Goal: Communication & Community: Answer question/provide support

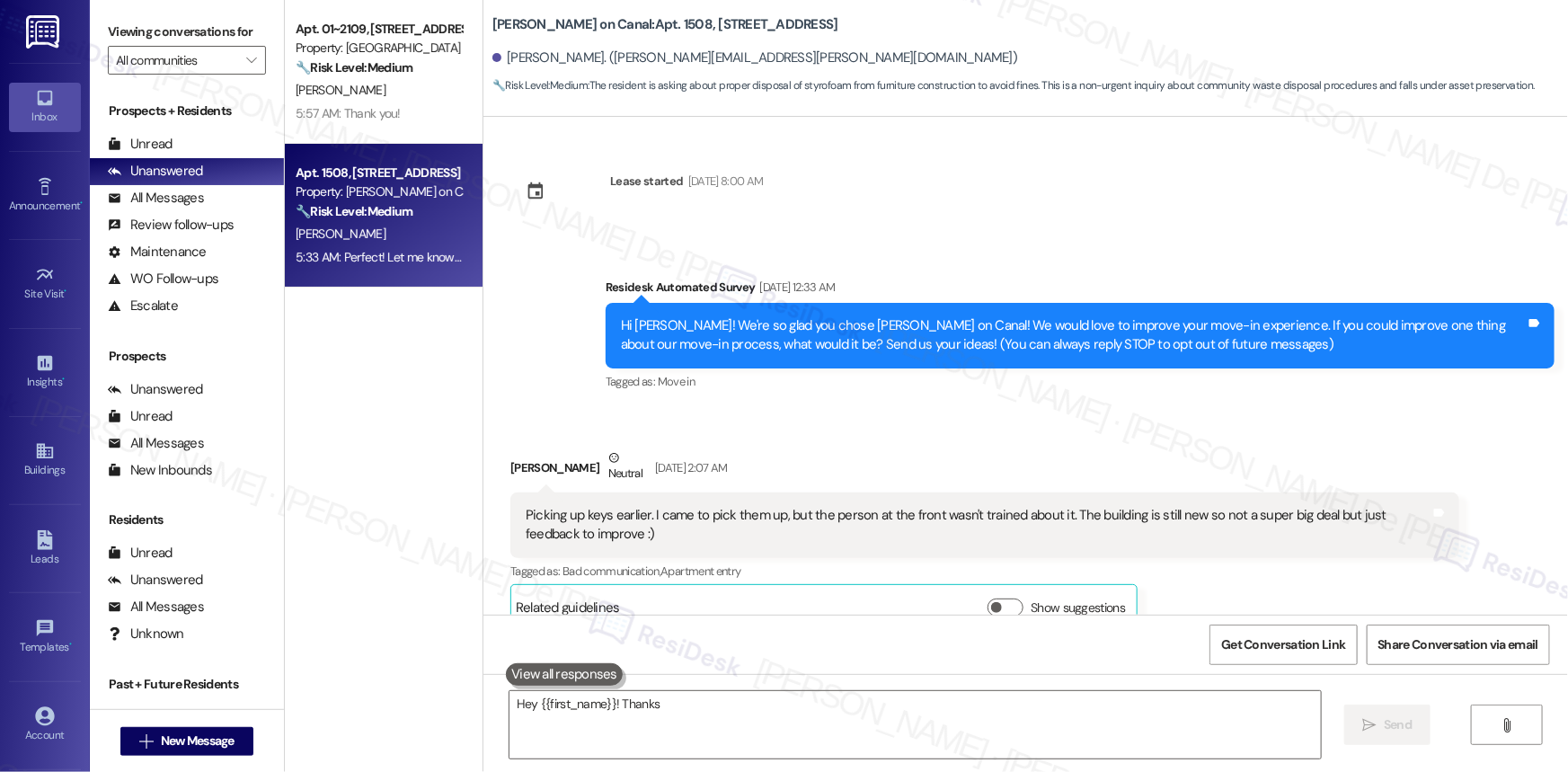
scroll to position [5211, 0]
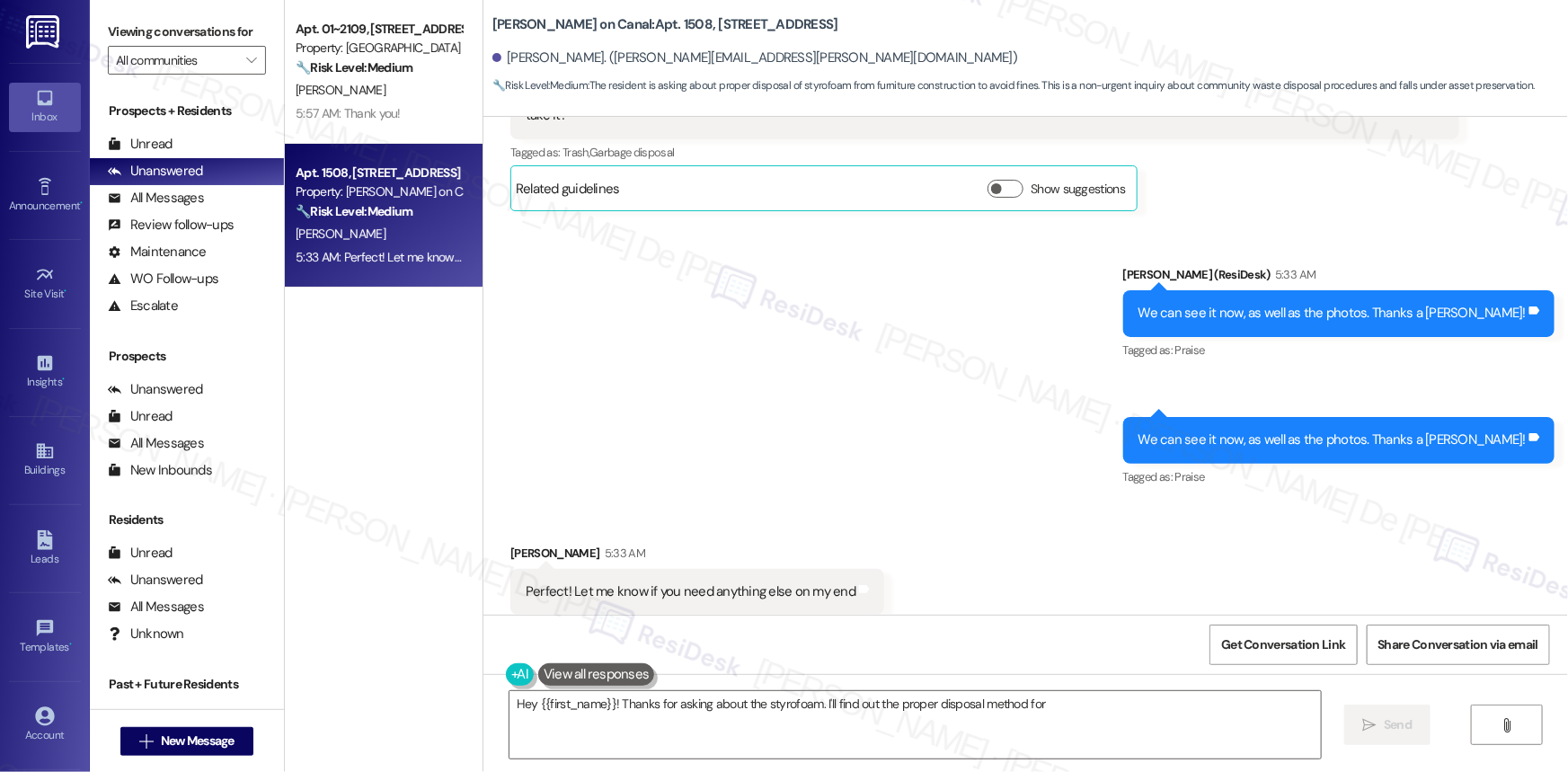
type textarea "Hey {{first_name}}! Thanks for asking about the styrofoam. I'll find out the pr…"
select select "English"
type textarea "Hey {{first_name}}! Thanks for asking about the styrofoam. I'll find out the pr…"
click at [349, 493] on div "Apt. 01~2109, 2701&2727 S. Indiana Ave. 2740 S. Prairie Ave Property: Eden Comm…" at bounding box center [384, 322] width 198 height 645
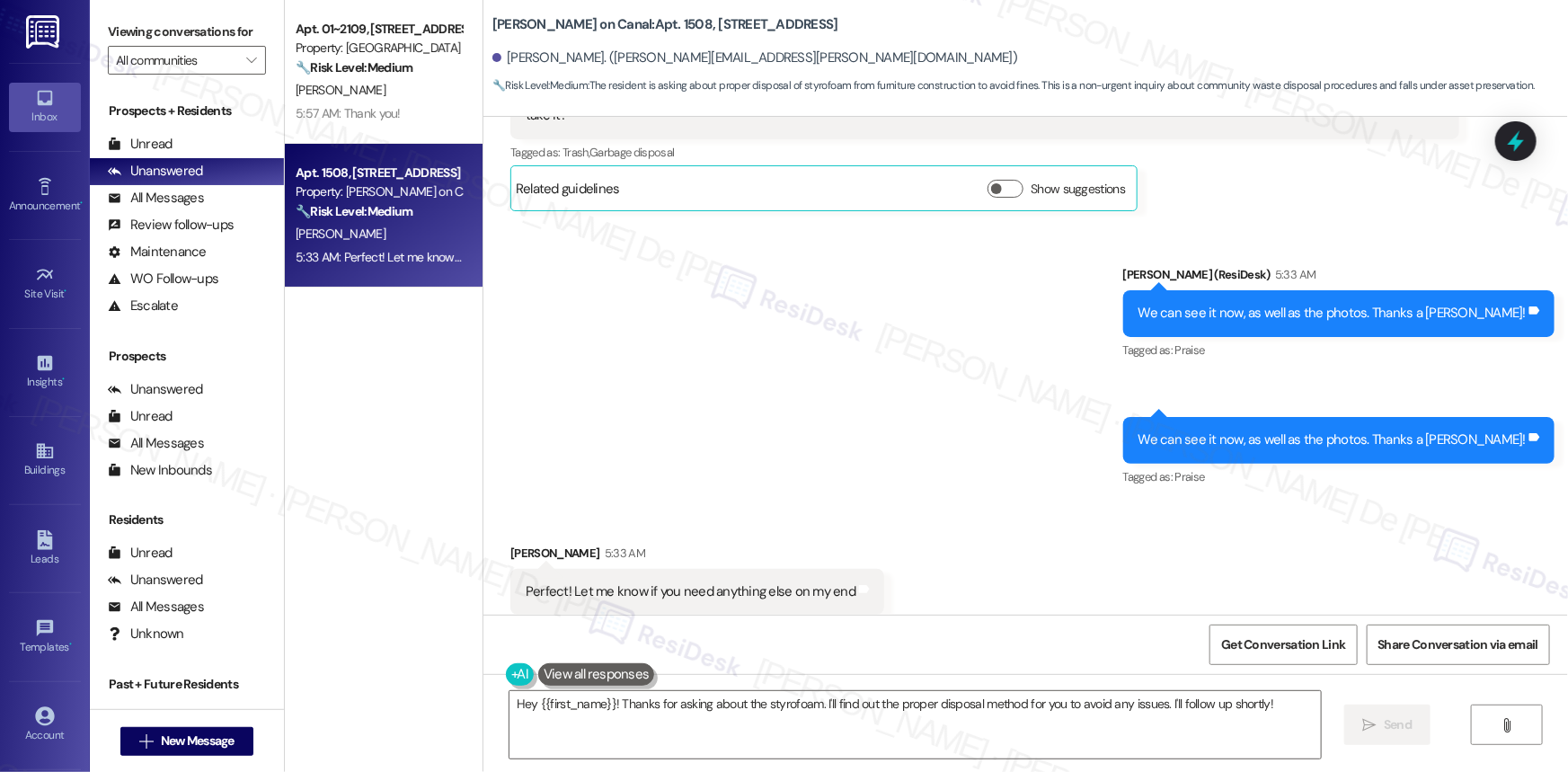
click at [1058, 80] on span "🔧 Risk Level: Medium : The resident is asking about proper disposal of styrofoa…" at bounding box center [1013, 85] width 1043 height 19
click at [173, 144] on div "Unread (0)" at bounding box center [187, 144] width 194 height 27
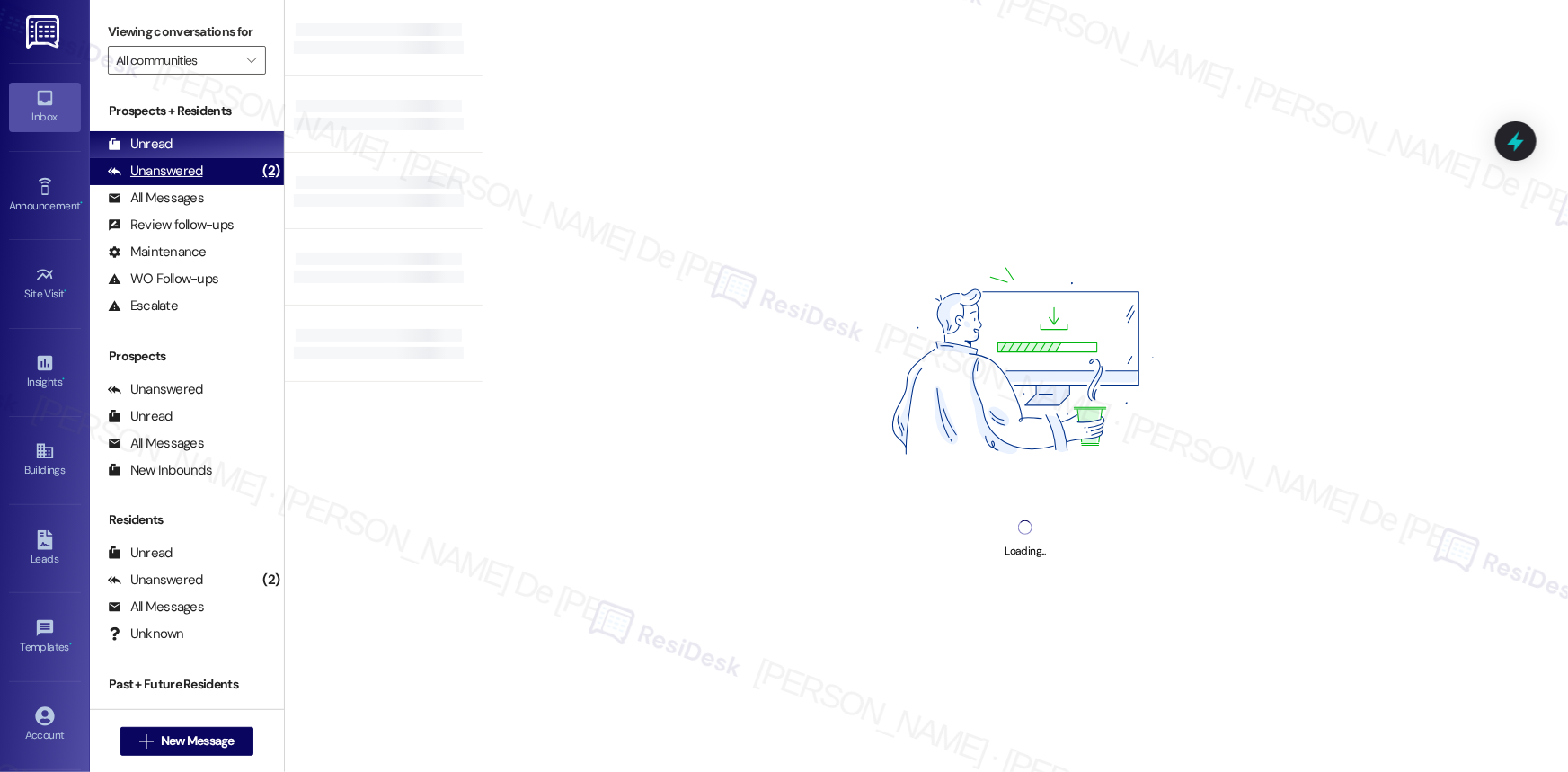
click at [162, 164] on div "Unanswered" at bounding box center [156, 171] width 95 height 19
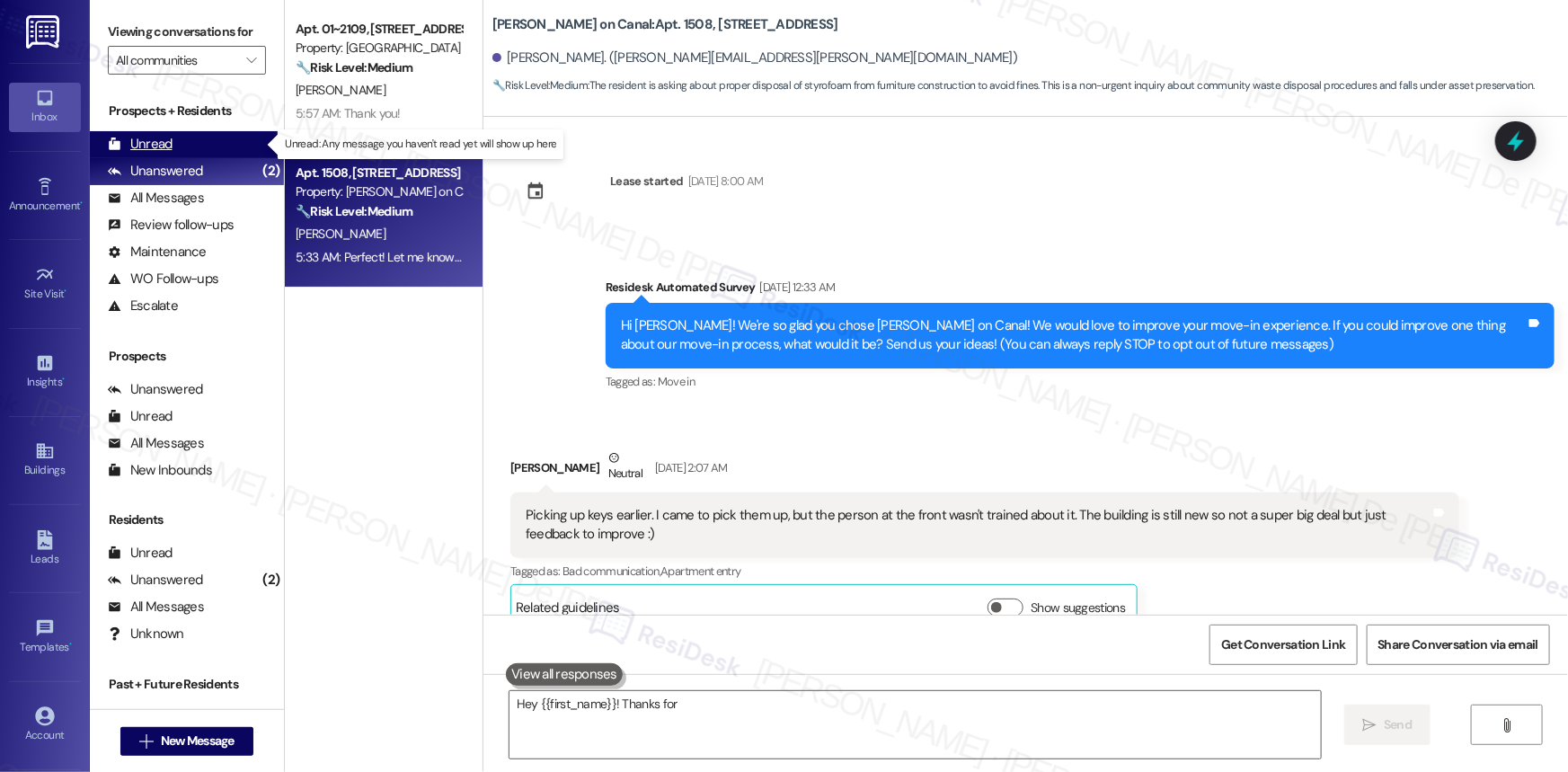
scroll to position [5211, 0]
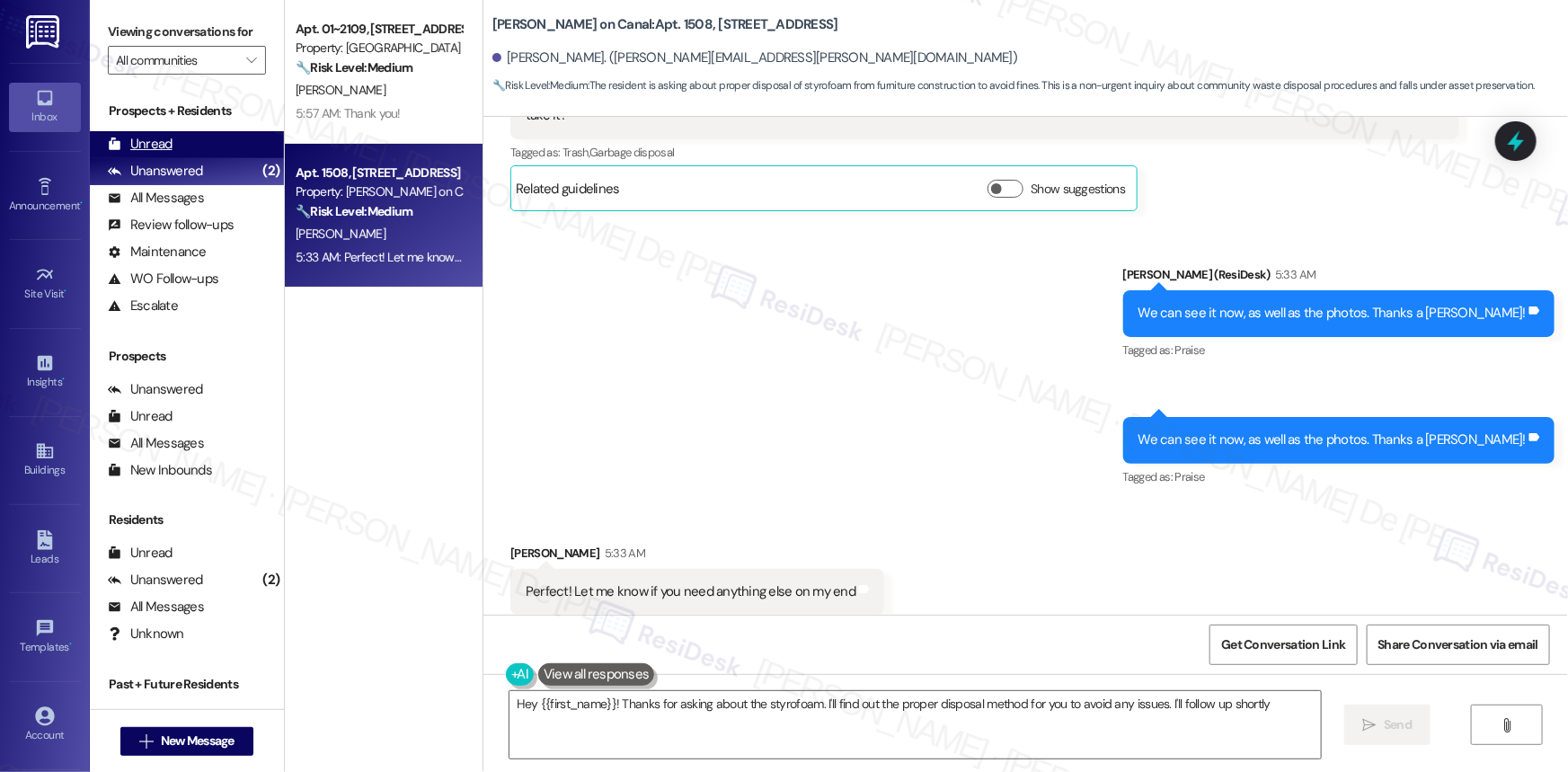
type textarea "Hey {{first_name}}! Thanks for asking about the styrofoam. I'll find out the pr…"
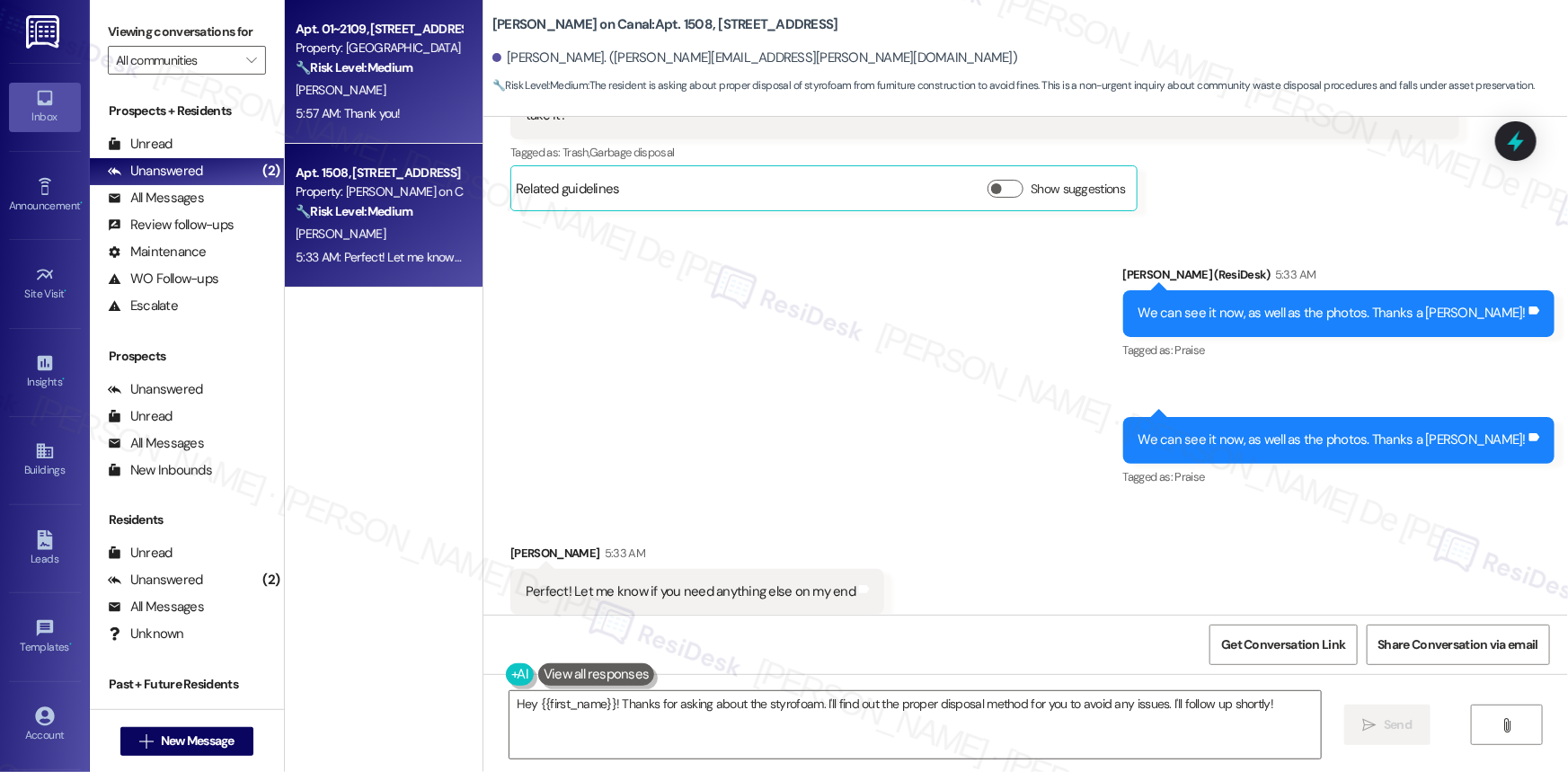
click at [353, 101] on div "P. Lewis" at bounding box center [378, 90] width 170 height 22
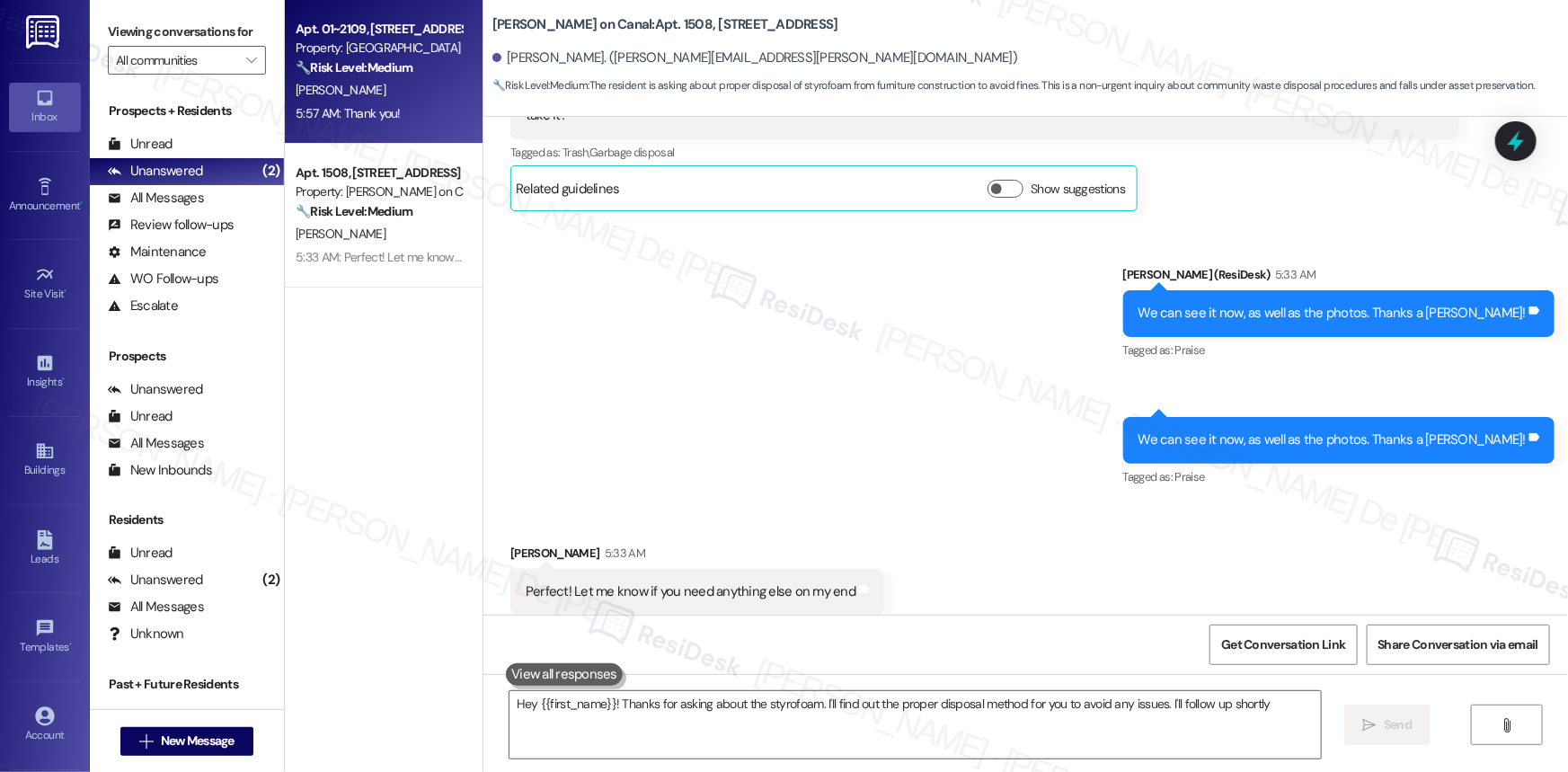
type textarea "Hey {{first_name}}! Thanks for asking about the styrofoam. I'll find out the pr…"
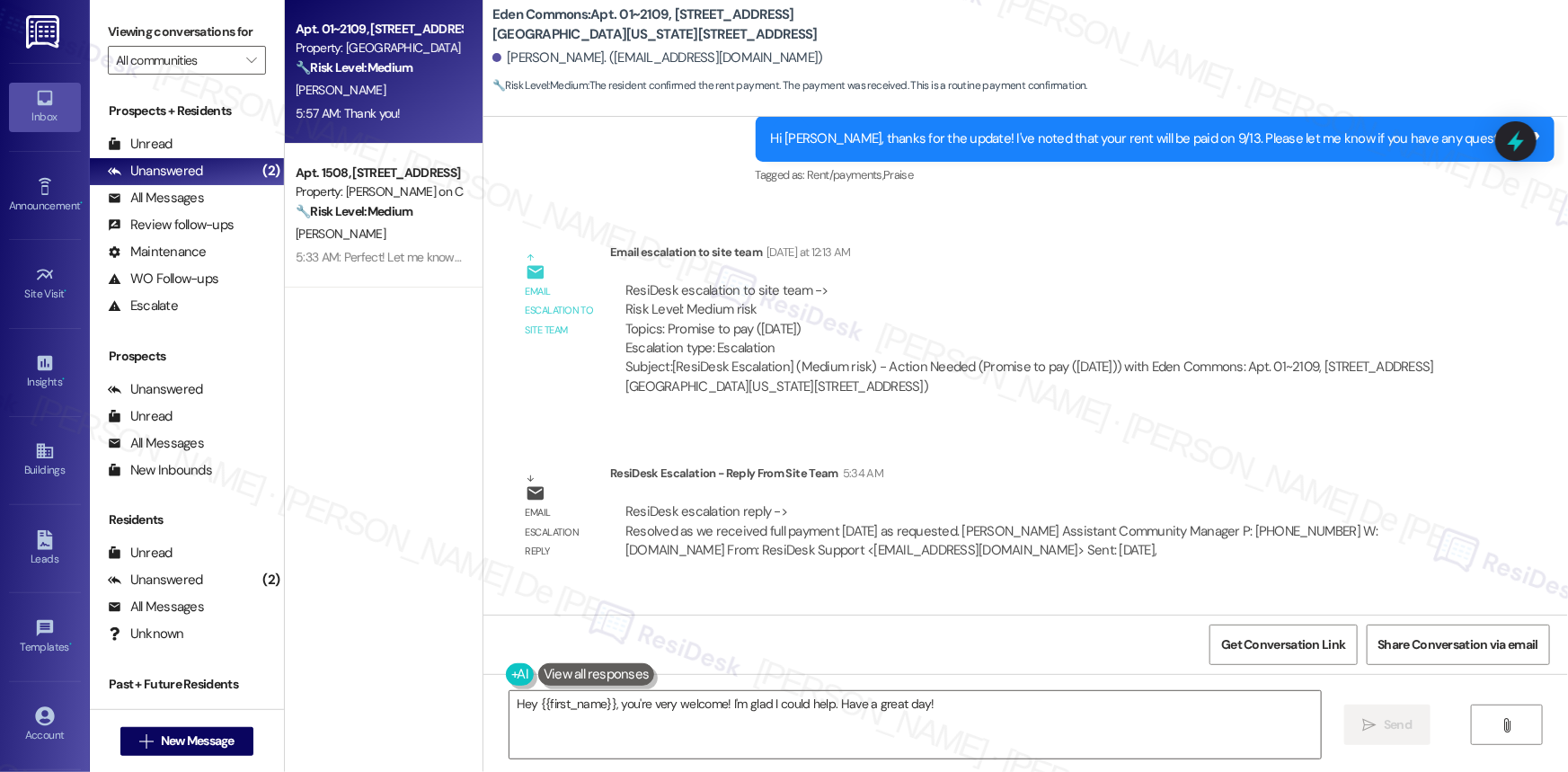
scroll to position [12744, 0]
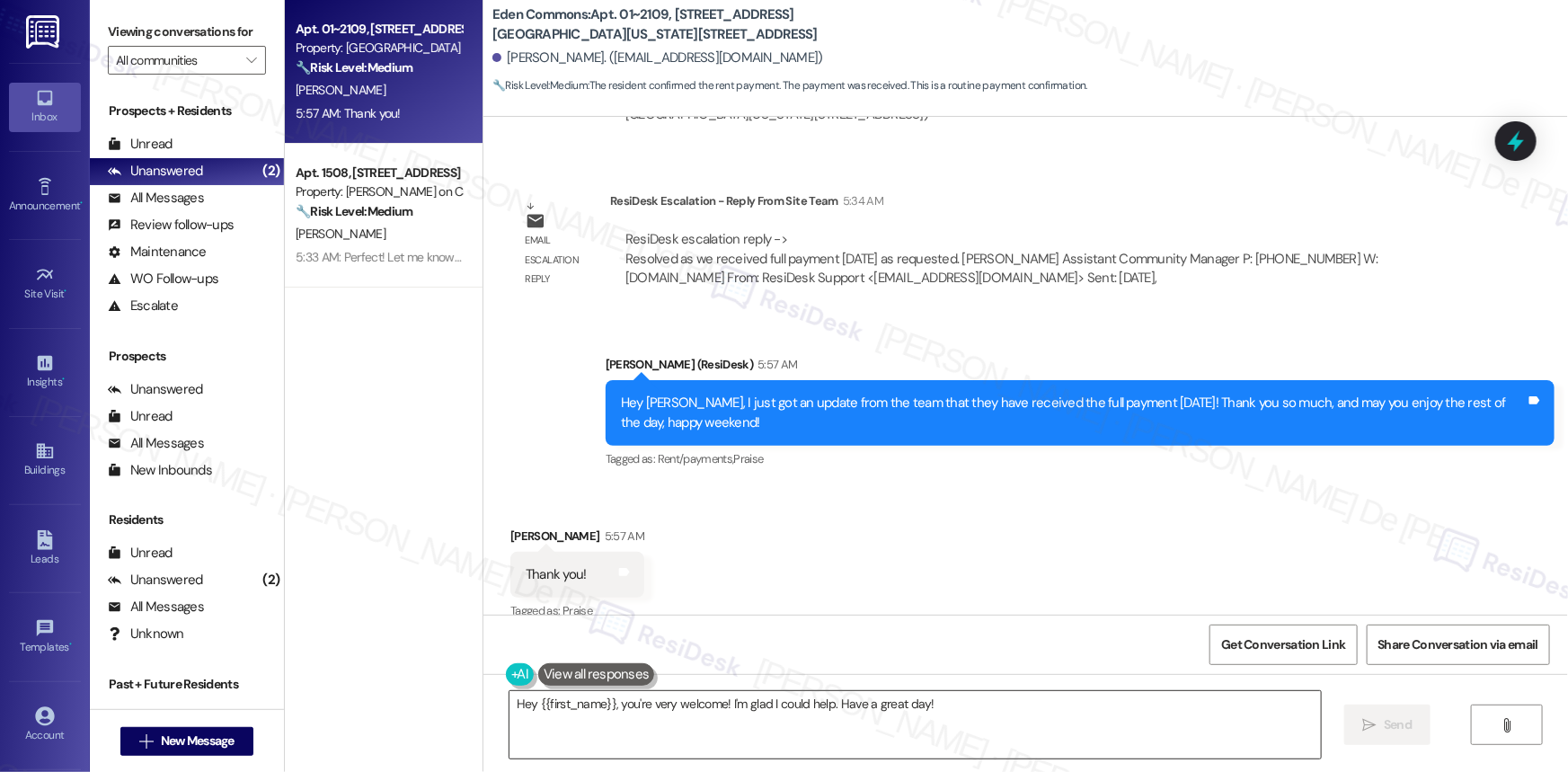
click at [845, 711] on textarea "Hey {{first_name}}, you're very welcome! I'm glad I could help. Have a great da…" at bounding box center [915, 723] width 812 height 67
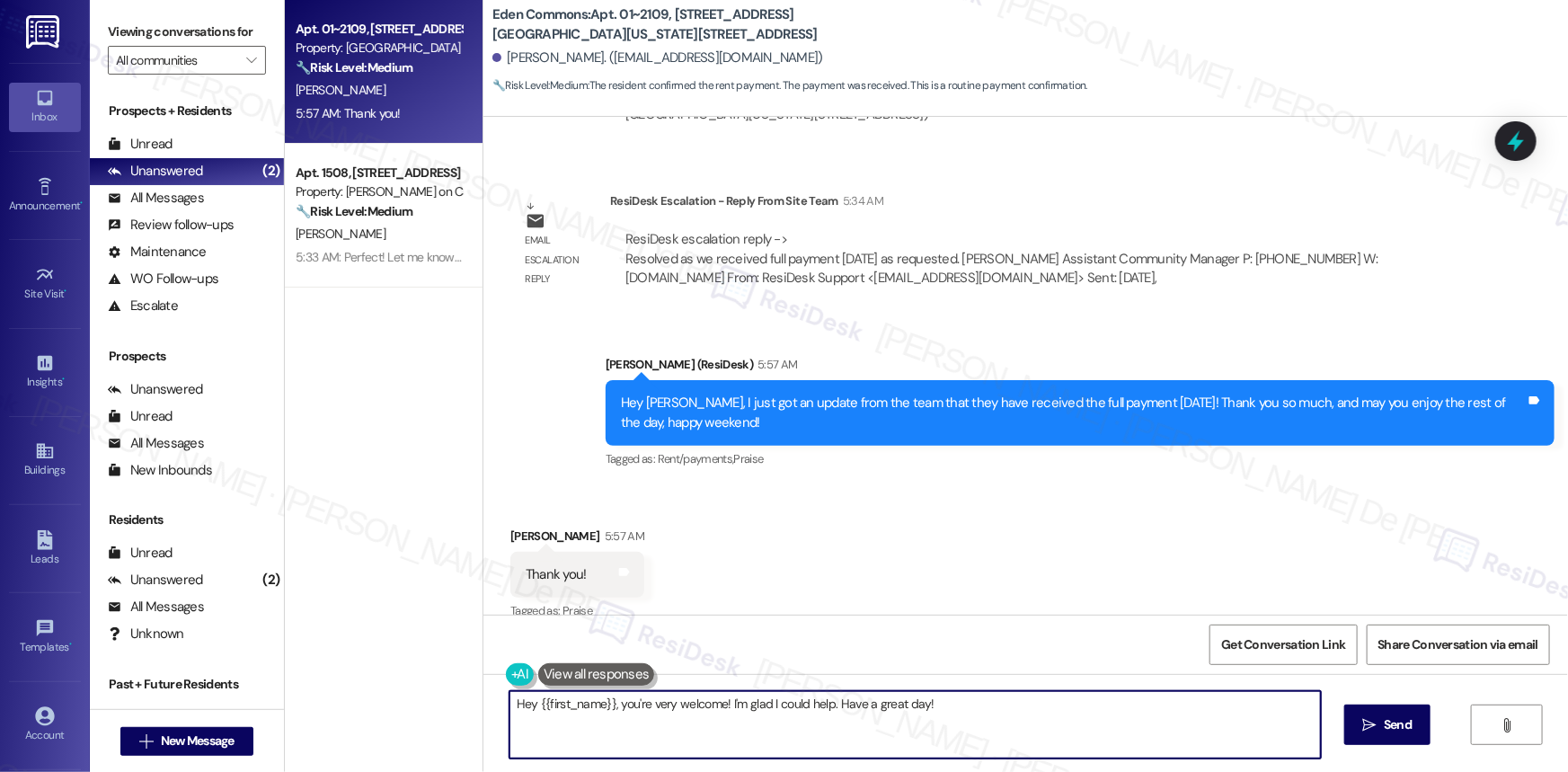
click at [845, 711] on textarea "Hey {{first_name}}, you're very welcome! I'm glad I could help. Have a great da…" at bounding box center [915, 723] width 812 height 67
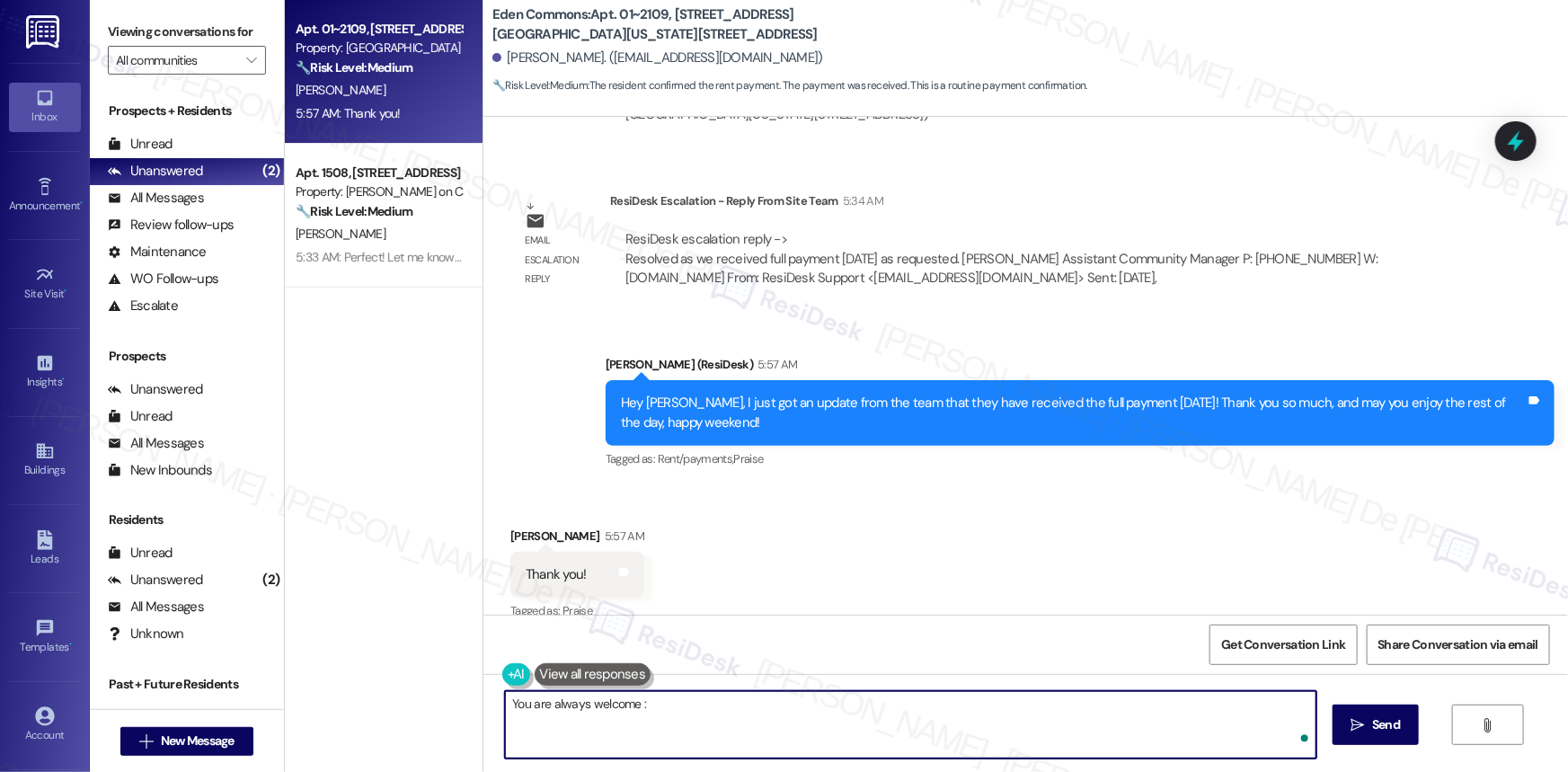
type textarea "You are always welcome :)"
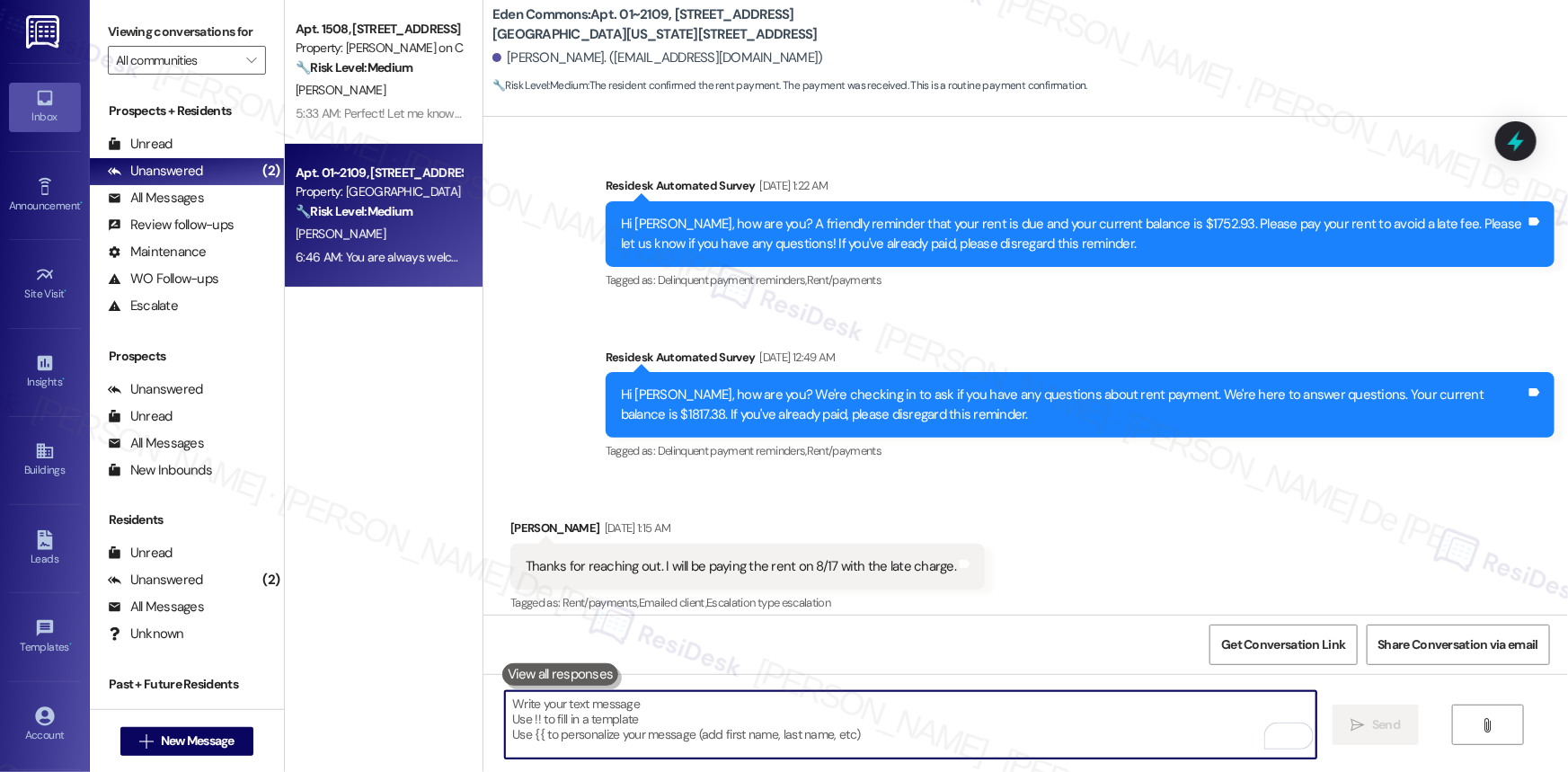
scroll to position [10419, 0]
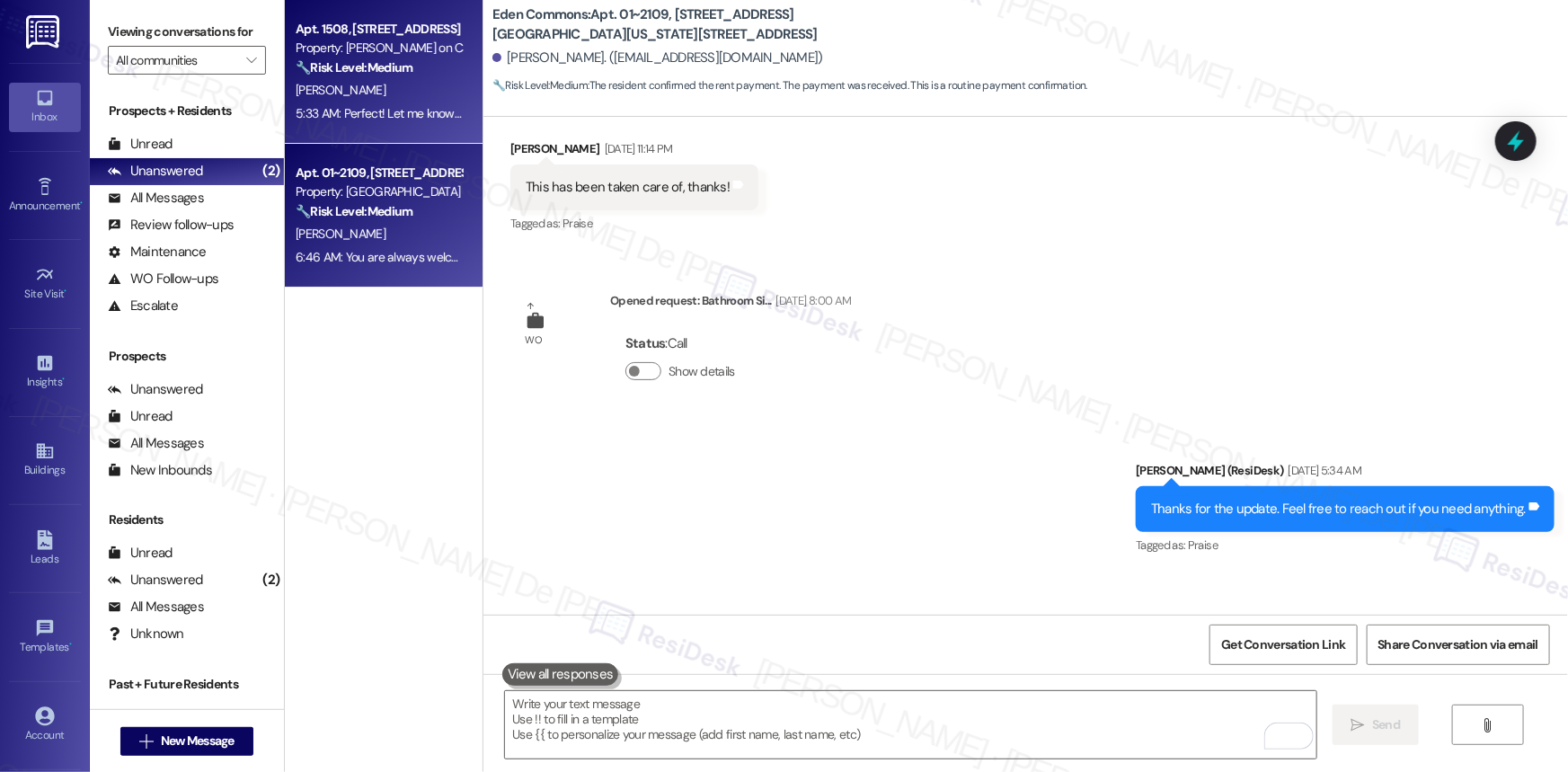
click at [376, 64] on strong "🔧 Risk Level: Medium" at bounding box center [353, 68] width 116 height 17
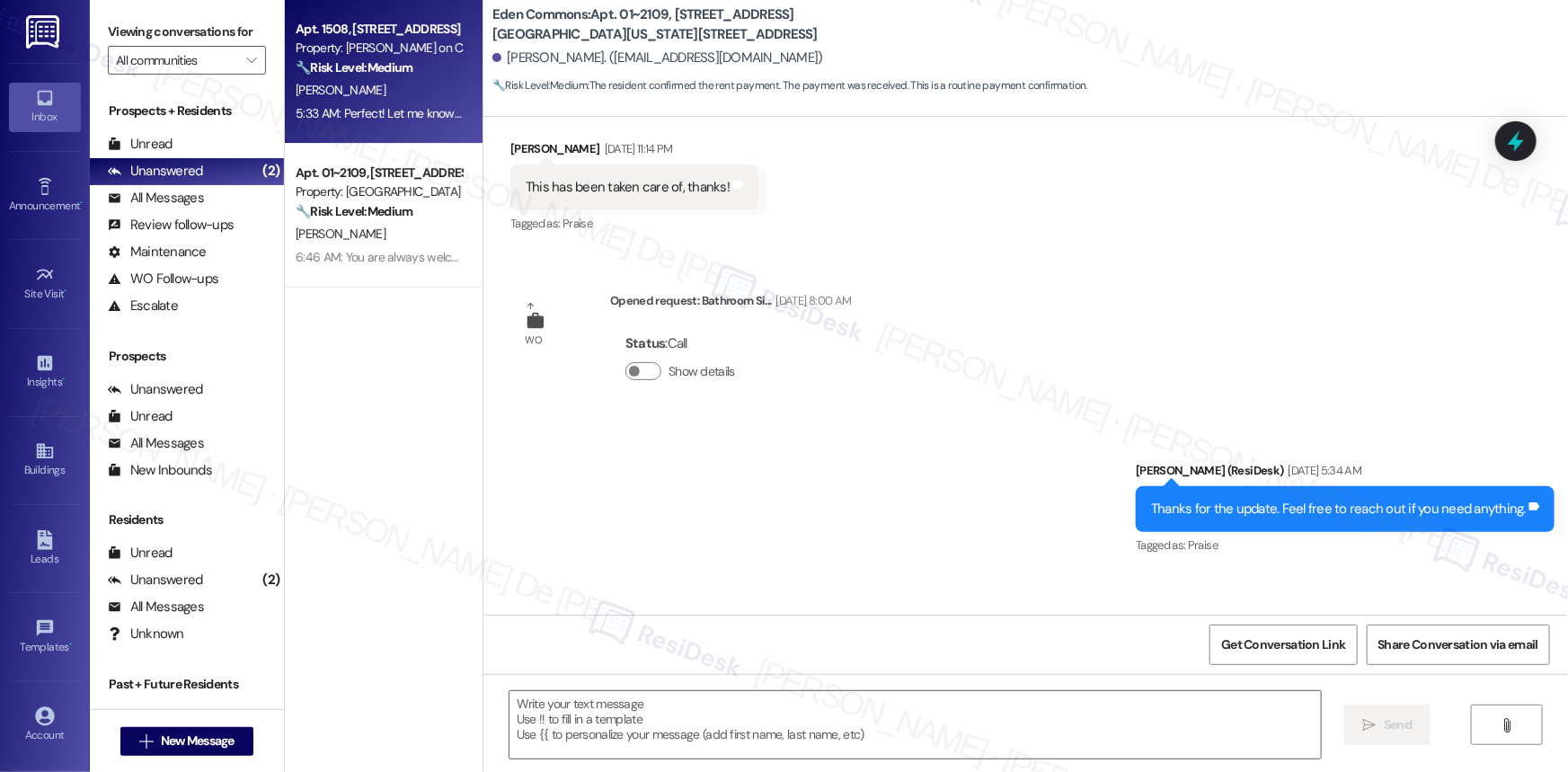
type textarea "Fetching suggested responses. Please feel free to read through the conversation…"
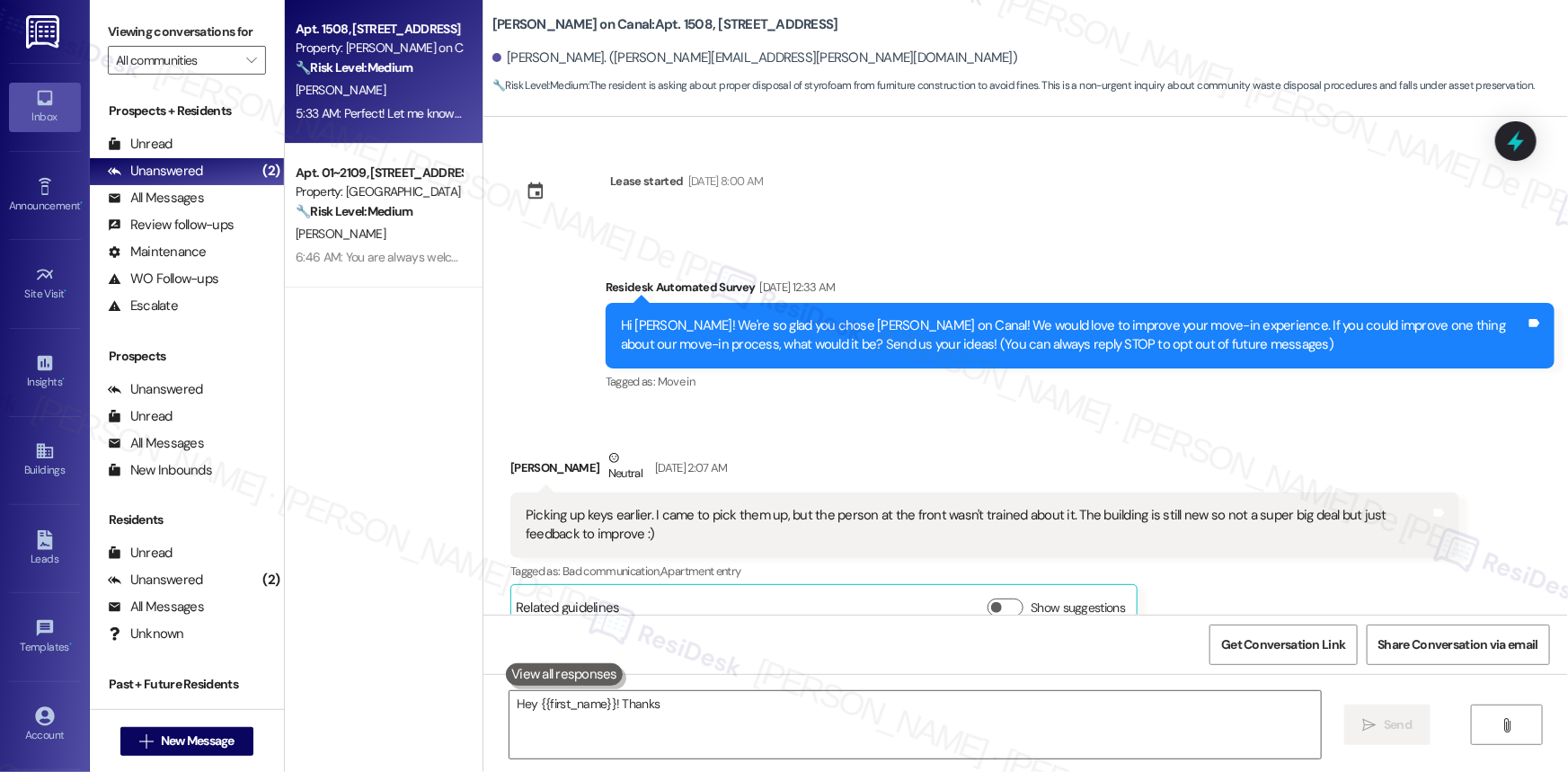
scroll to position [5211, 0]
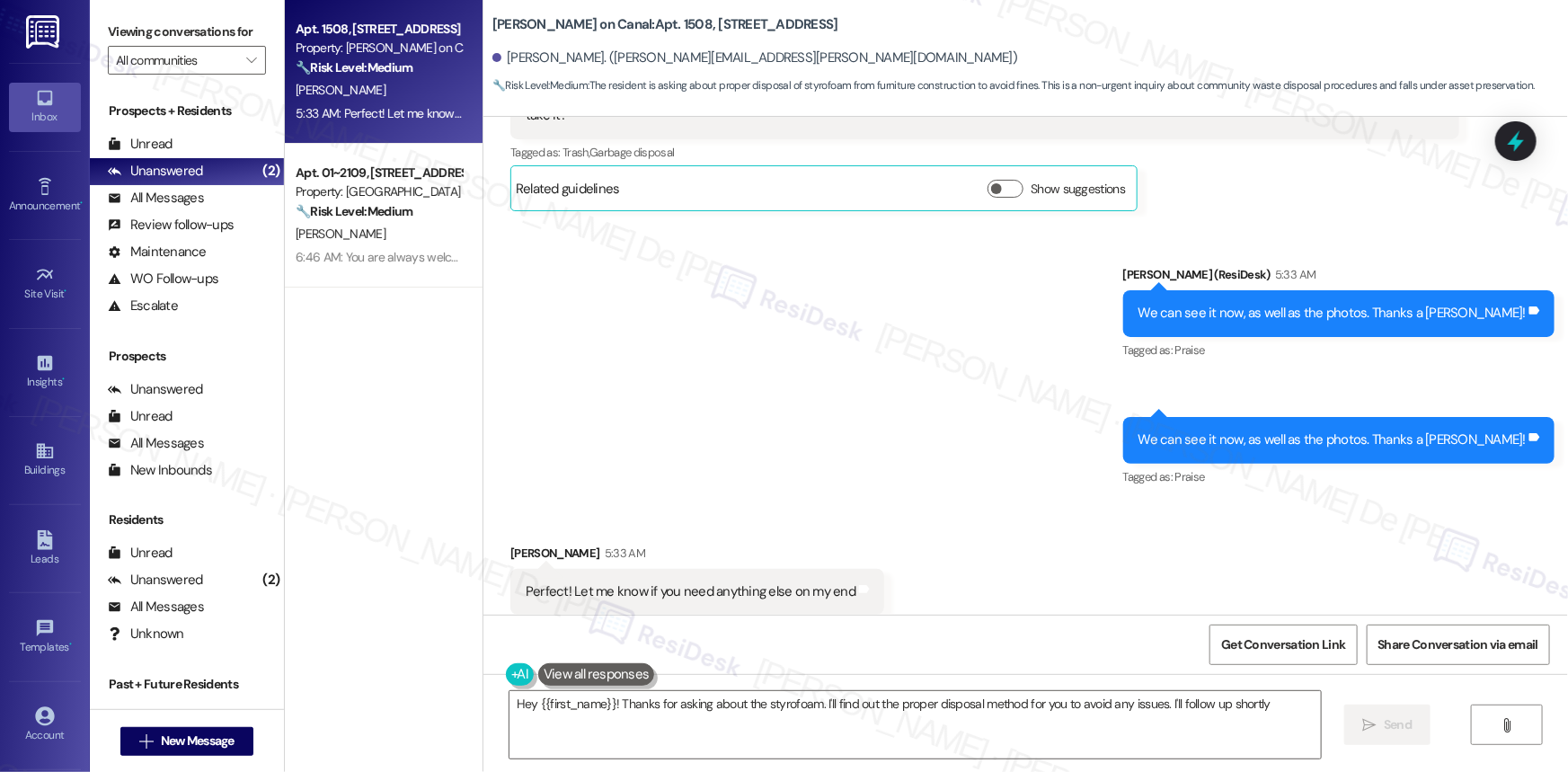
type textarea "Hey {{first_name}}! Thanks for asking about the styrofoam. I'll find out the pr…"
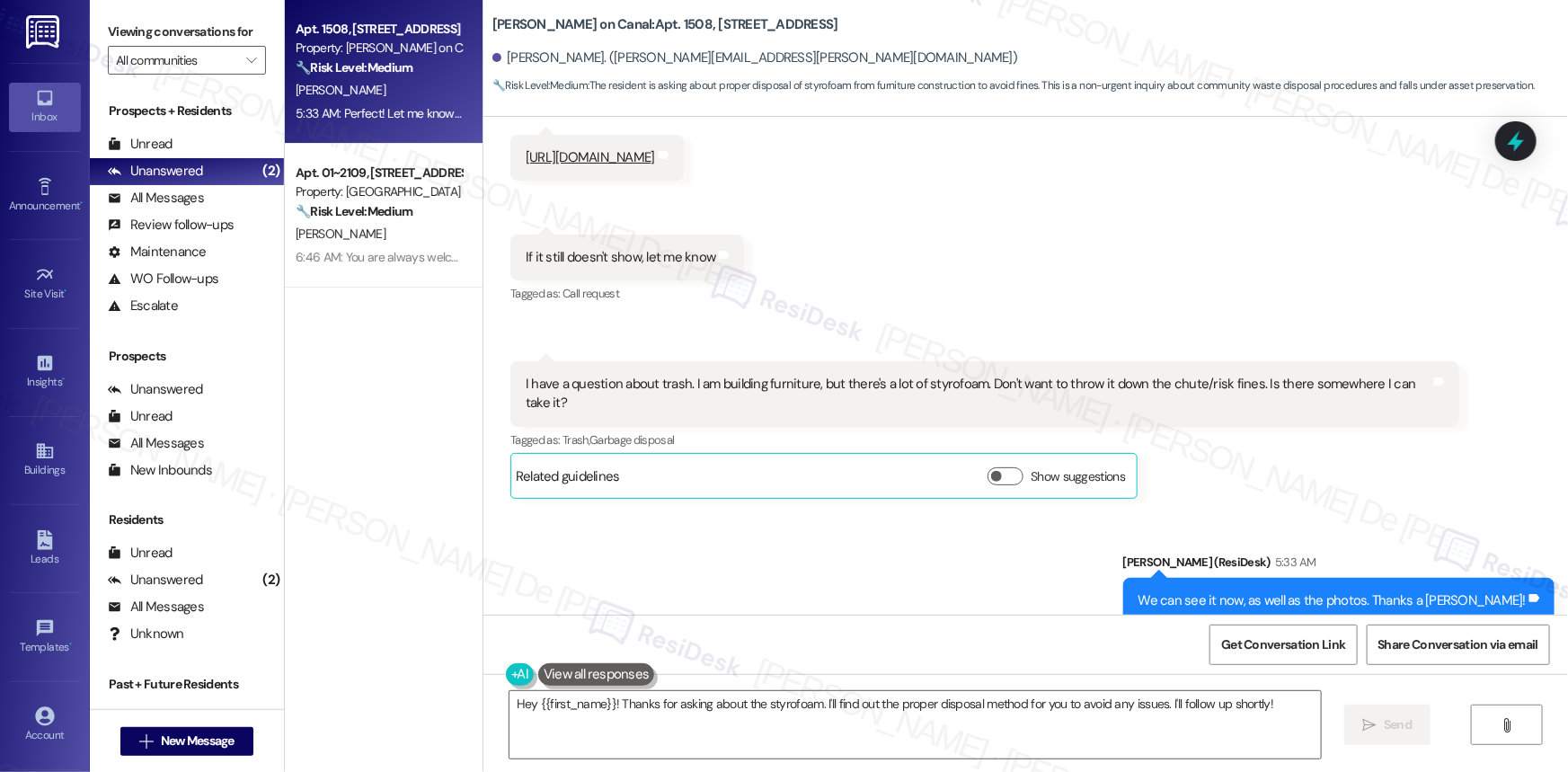
scroll to position [4938, 0]
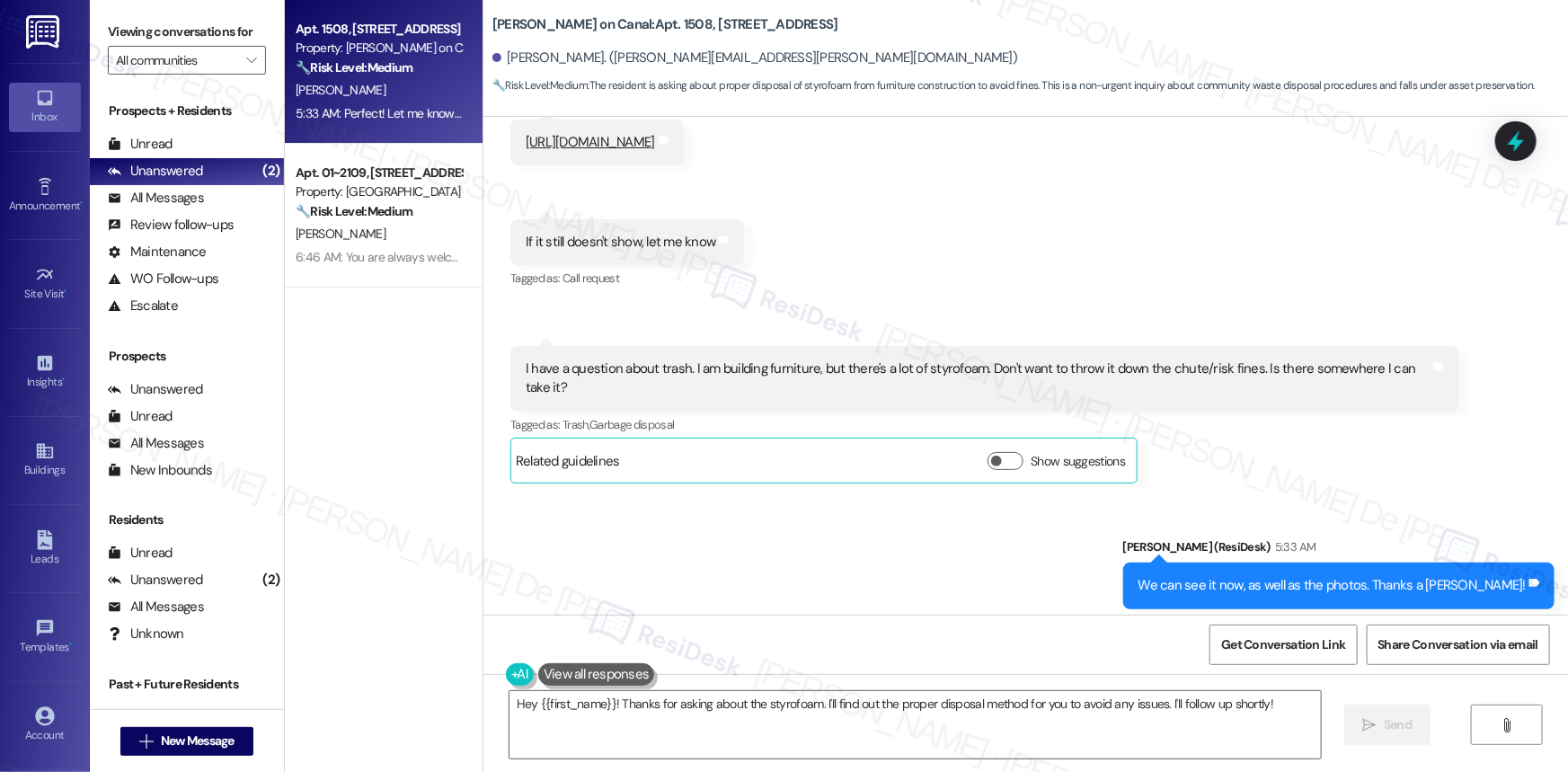
click at [991, 443] on div "Related guidelines Show suggestions" at bounding box center [823, 460] width 616 height 35
click at [990, 452] on button "Show suggestions" at bounding box center [1005, 461] width 36 height 18
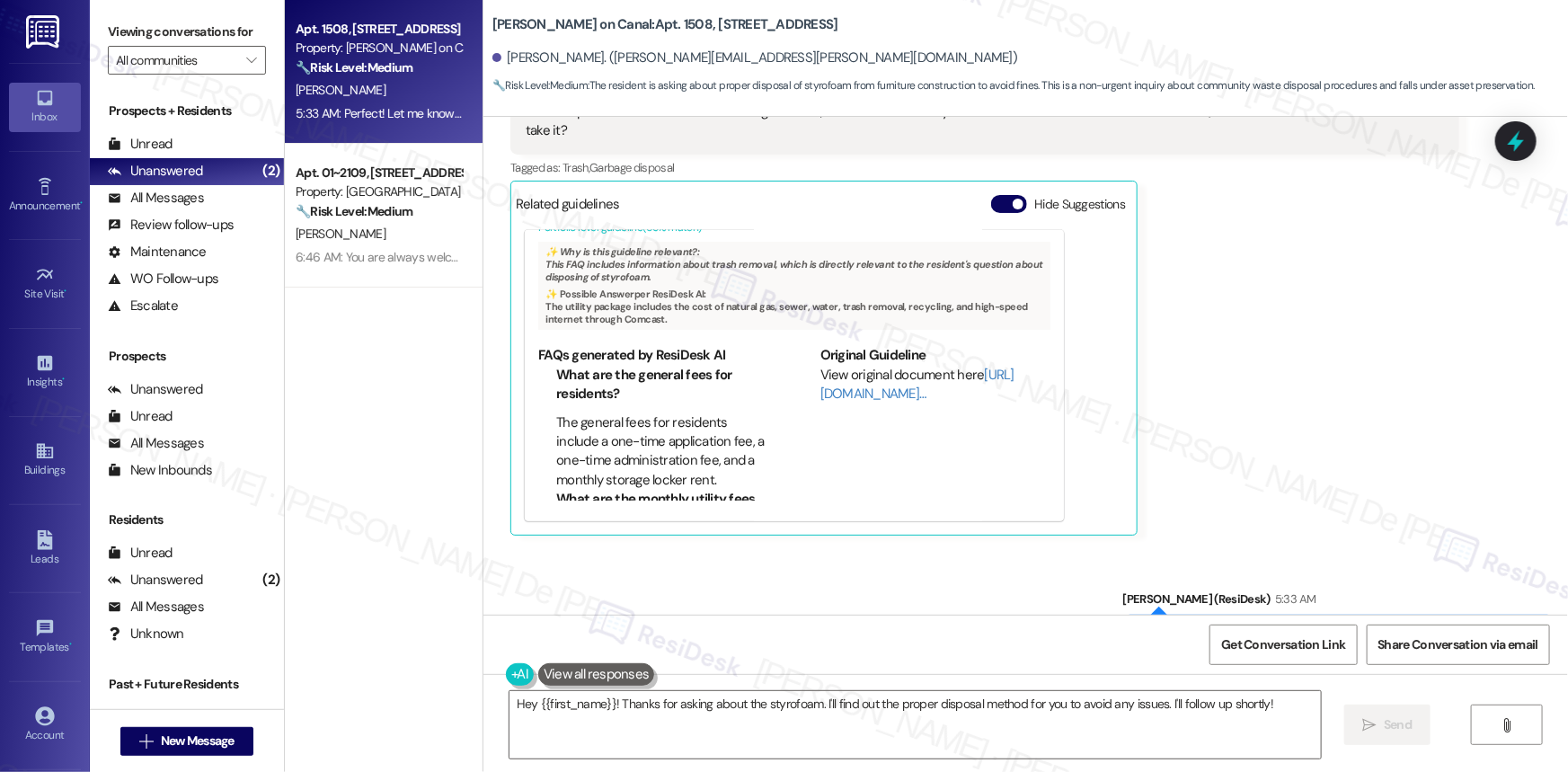
scroll to position [5211, 0]
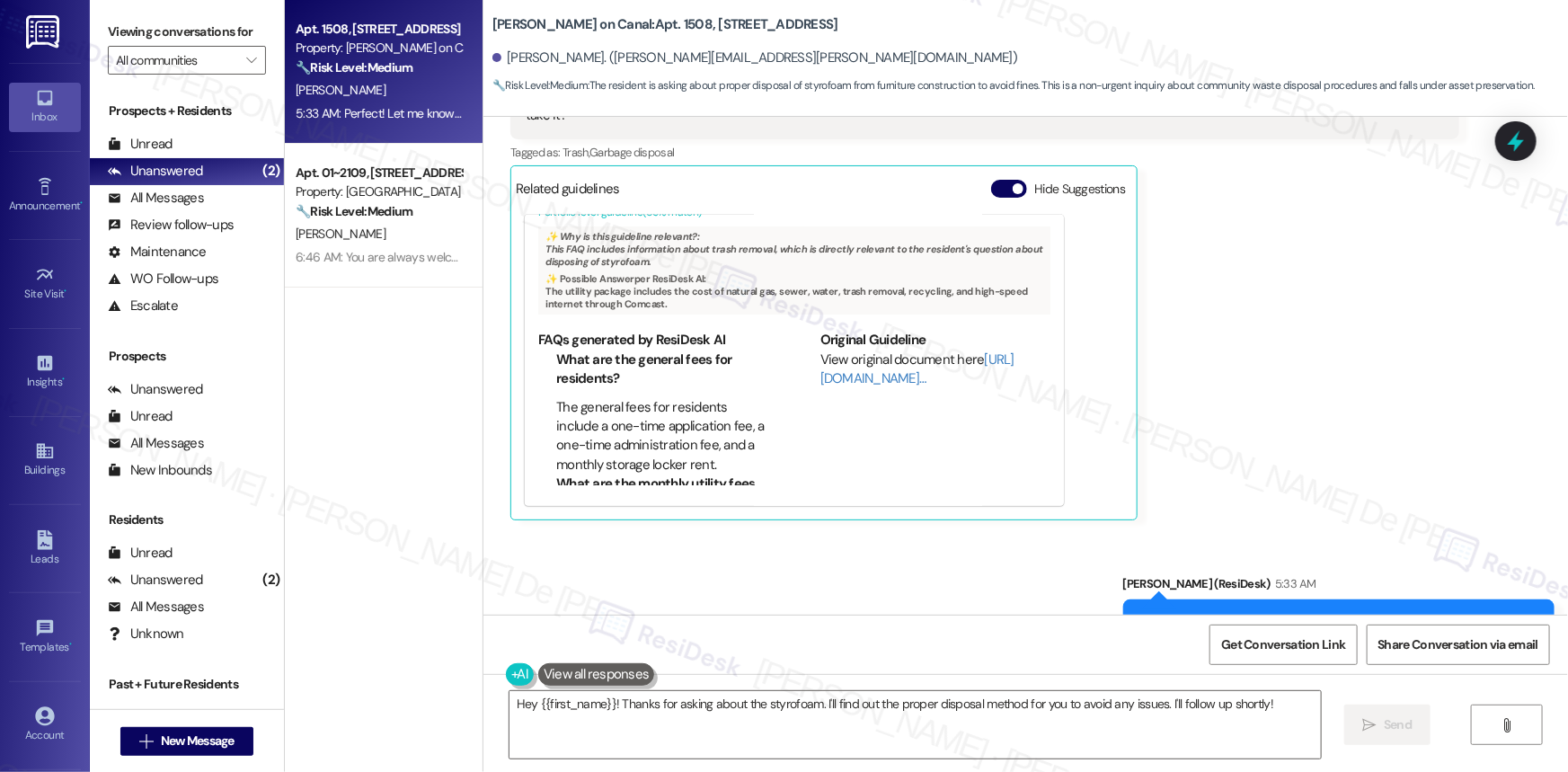
click at [845, 534] on div "Sent via SMS Sarah (ResiDesk) 5:33 AM We can see it now, as well as the photos.…" at bounding box center [1025, 673] width 1085 height 279
click at [1387, 294] on div "Sharon Kwarteng Question 5:31 AM I have a question about trash. I am building f…" at bounding box center [985, 296] width 949 height 447
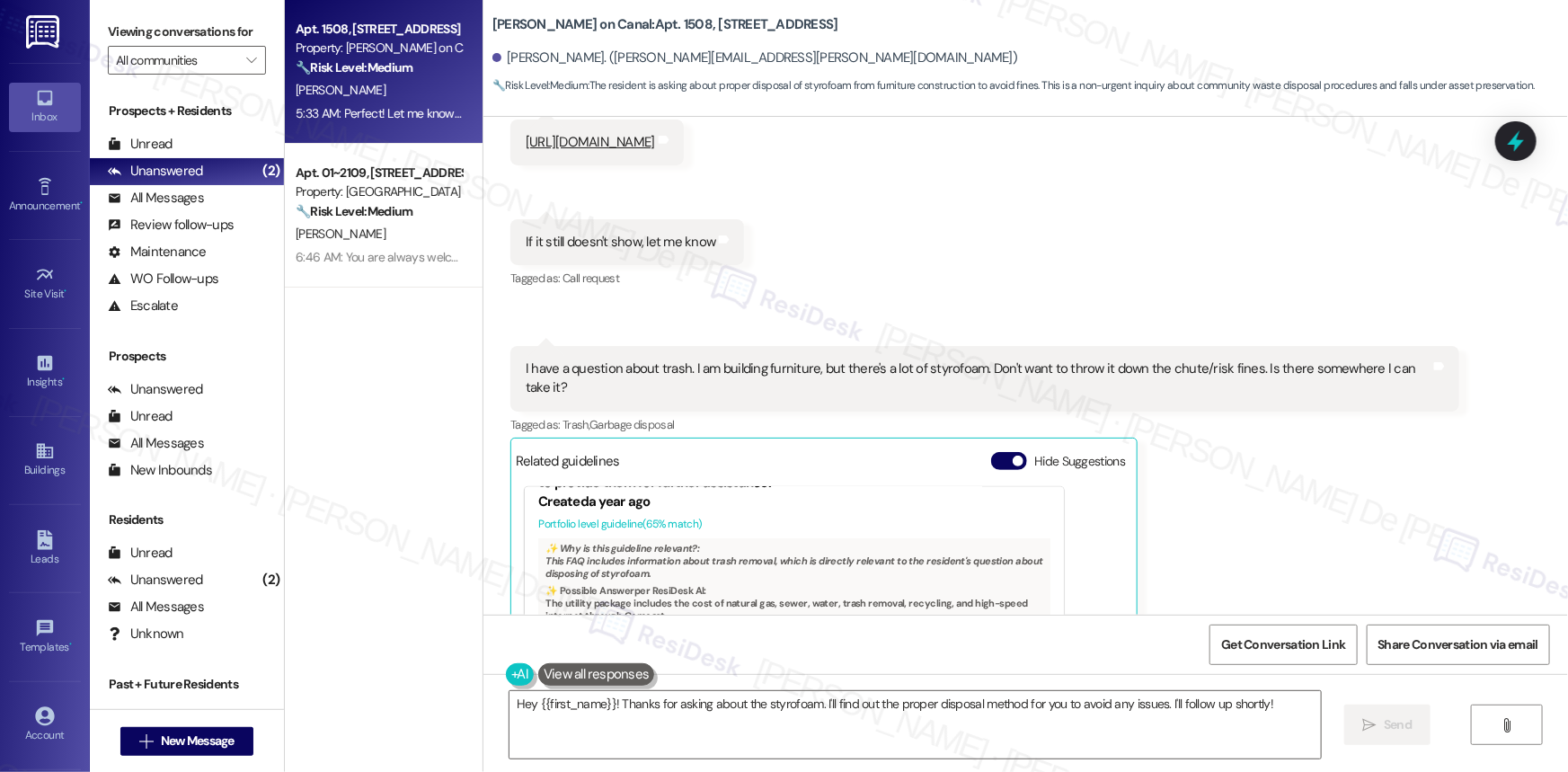
scroll to position [0, 0]
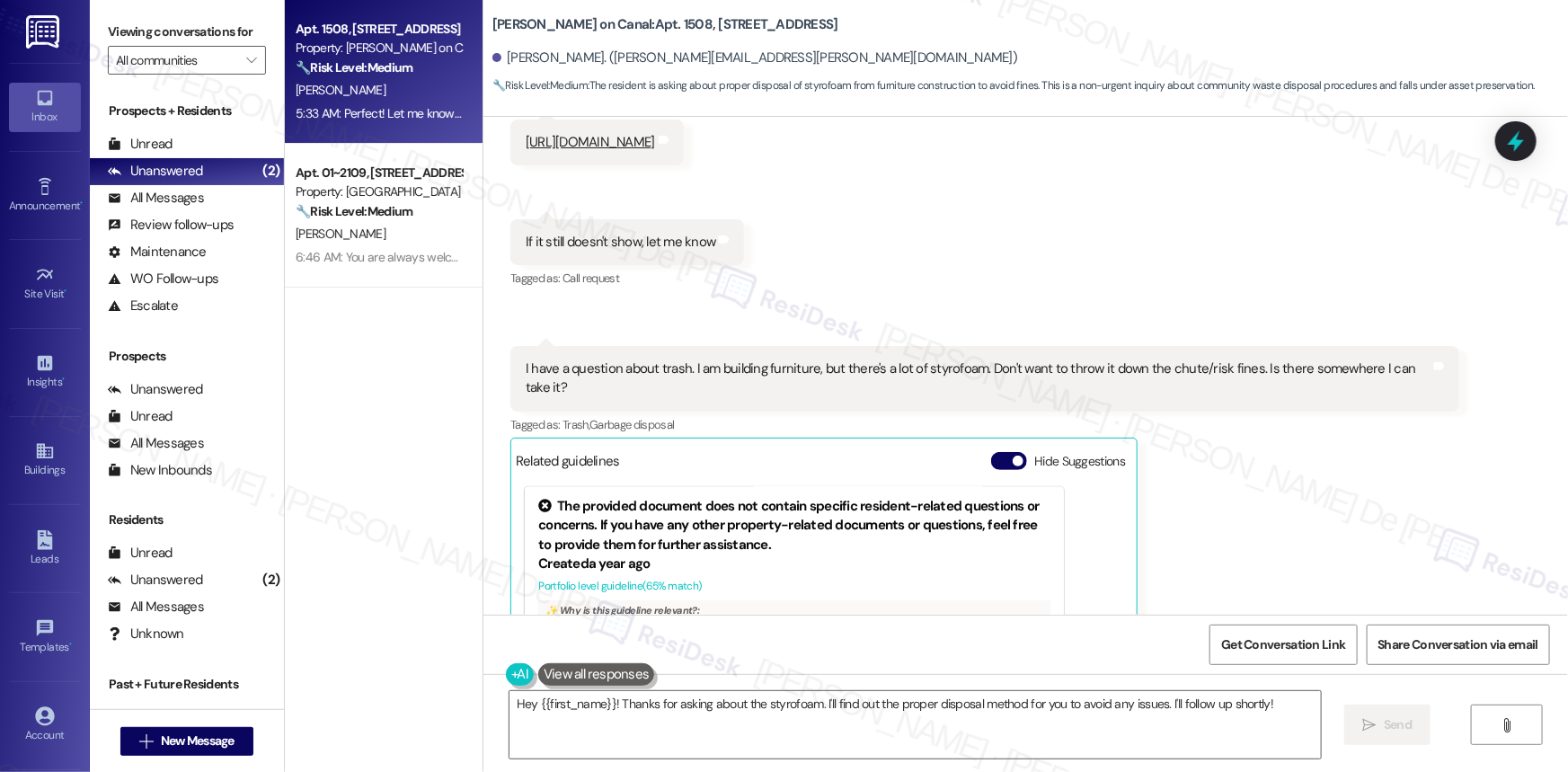
click at [409, 473] on div "Apt. 1508, 350 N Canal St Property: Cassidy on Canal 🔧 Risk Level: Medium The r…" at bounding box center [384, 322] width 198 height 645
click at [1437, 253] on div "Received via SMS Sharon Kwarteng 5:30 AM Cassidy on Canal Tags and notes Relate…" at bounding box center [1025, 357] width 1085 height 899
click at [296, 28] on div "Apt. 1508, [STREET_ADDRESS]" at bounding box center [378, 29] width 166 height 19
click at [1233, 512] on div "Sharon Kwarteng Question 5:31 AM I have a question about trash. I am building f…" at bounding box center [985, 568] width 949 height 447
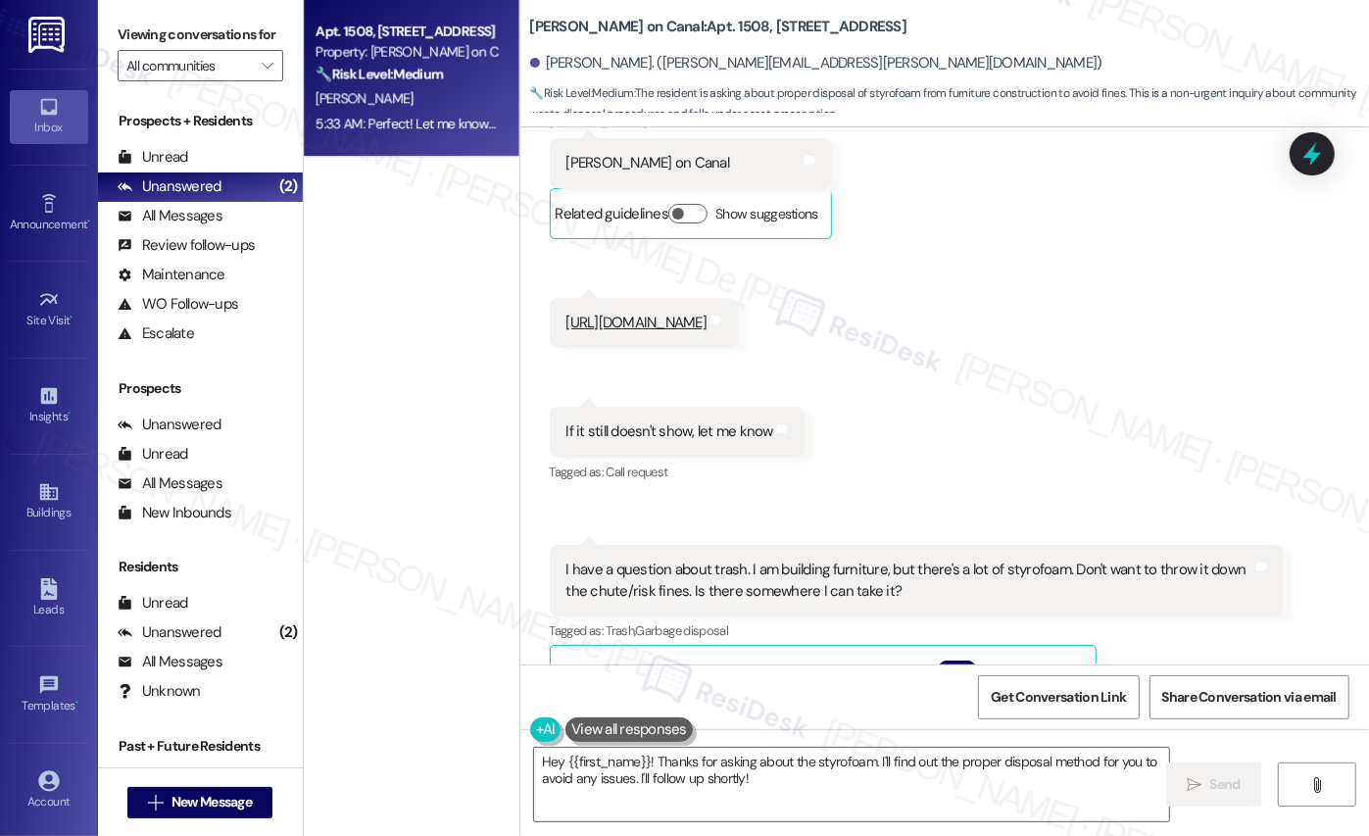
scroll to position [5555, 0]
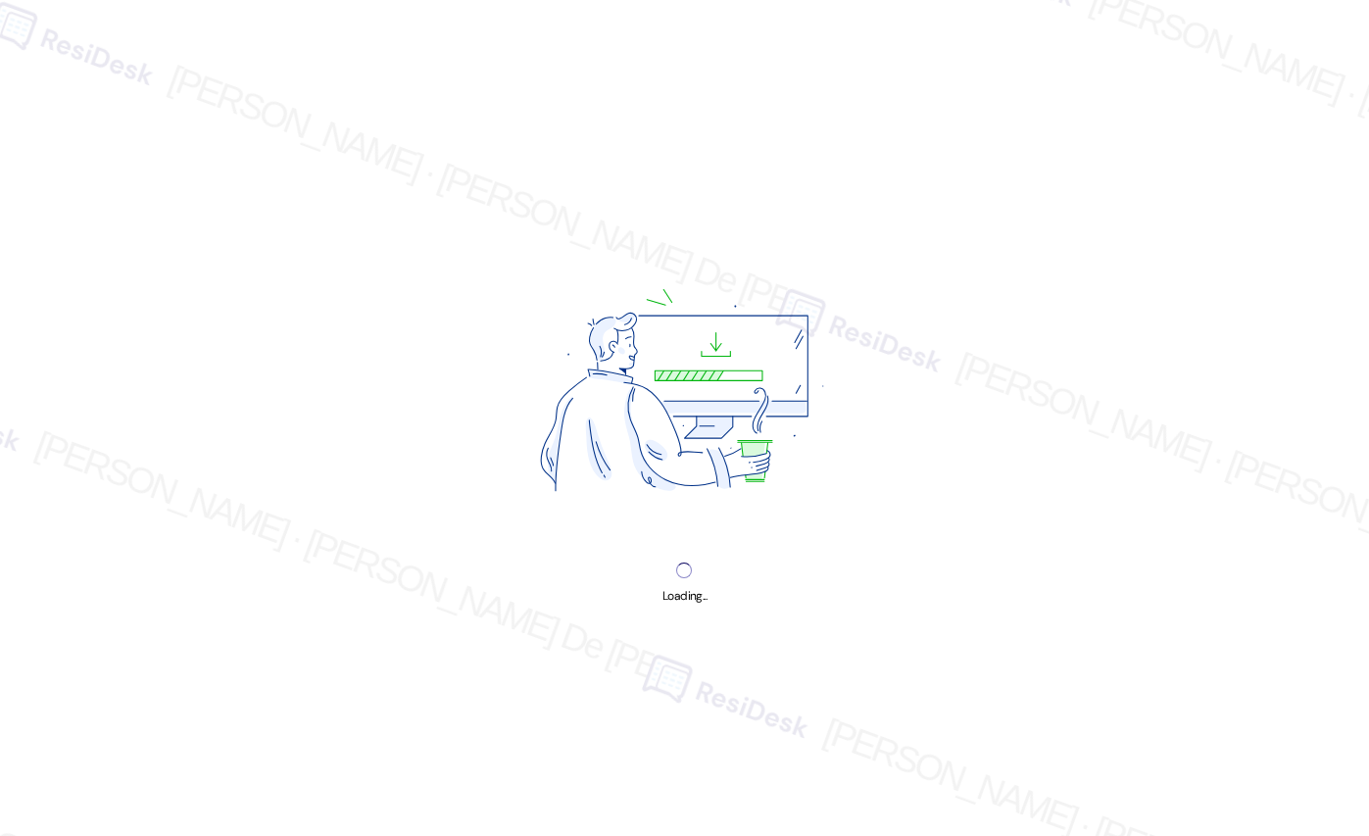
select select "English"
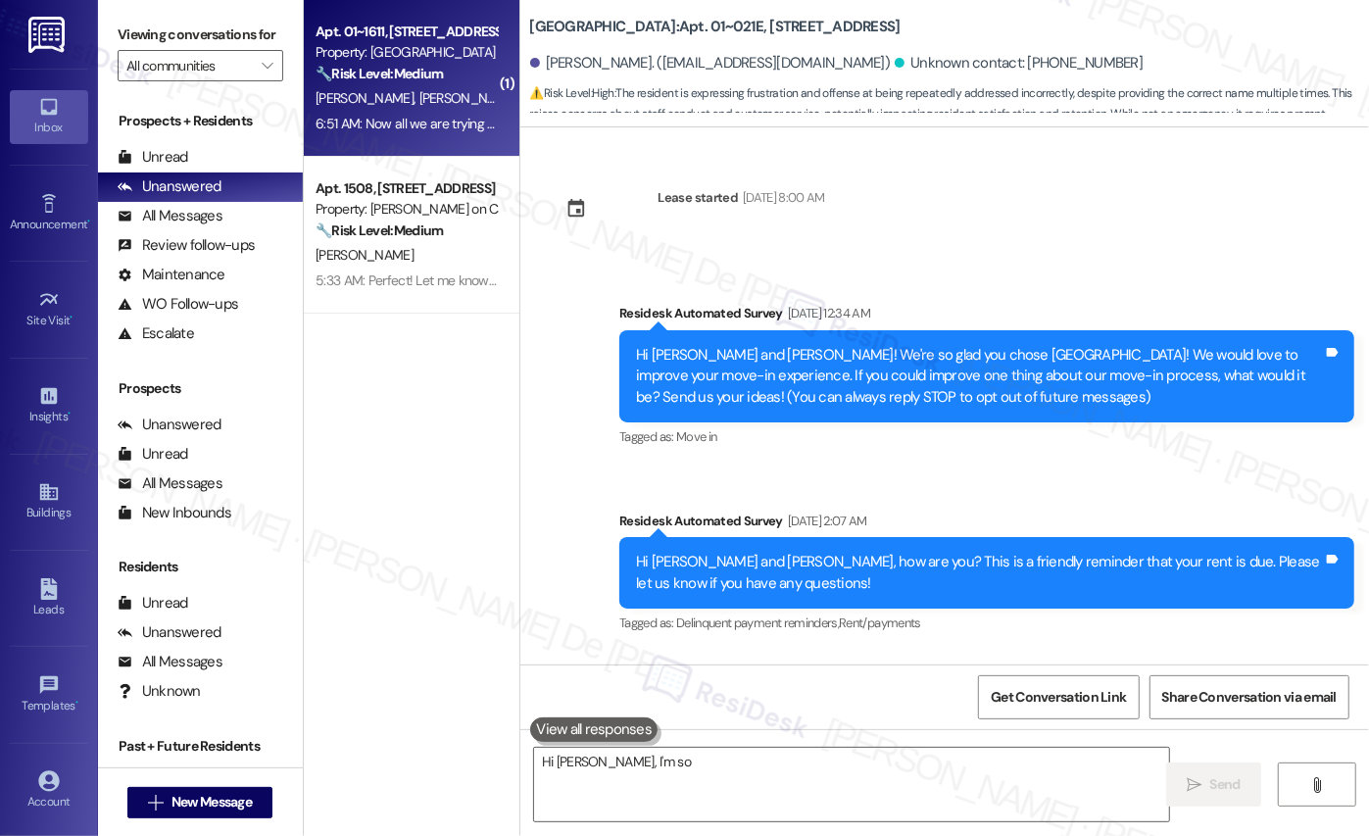
scroll to position [3469, 0]
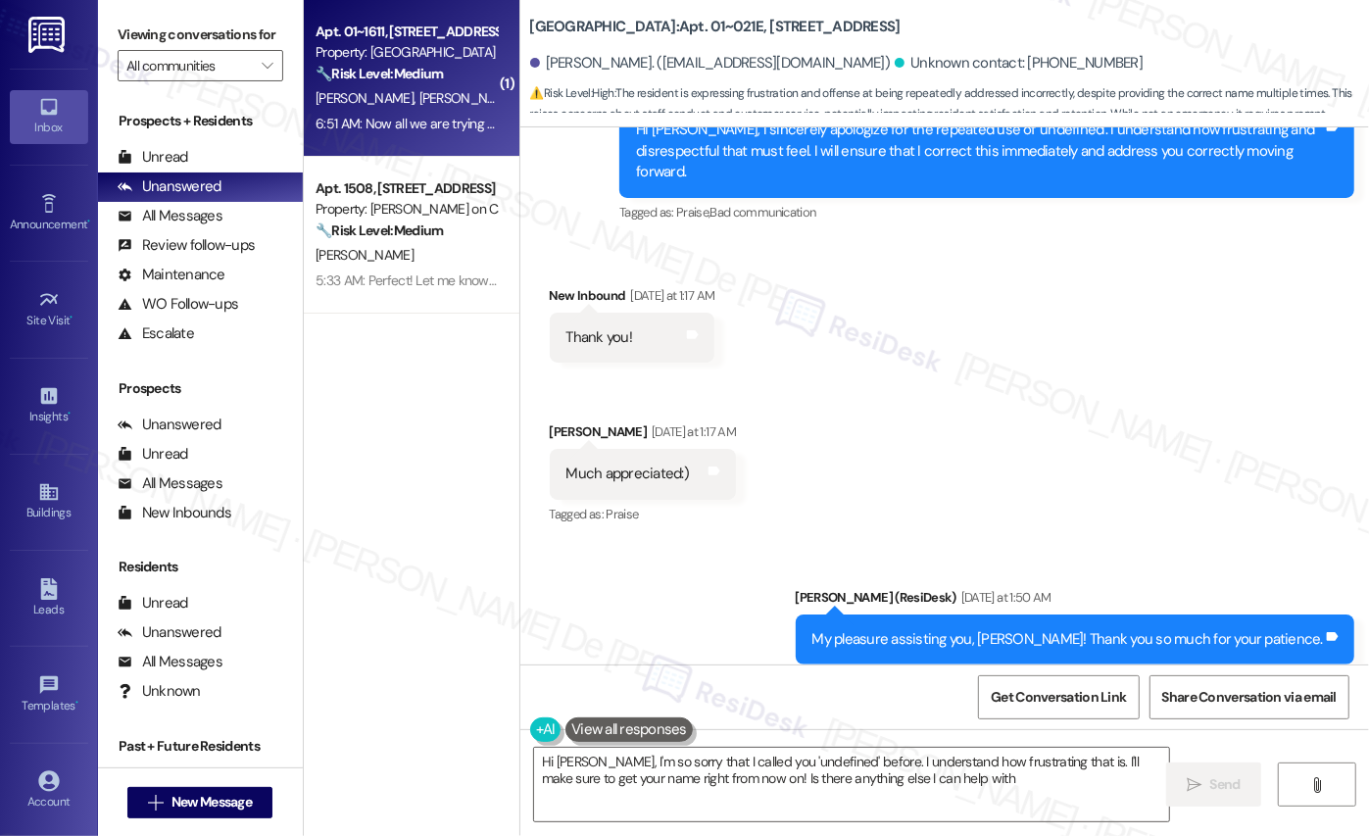
type textarea "Hi [PERSON_NAME], I'm so sorry that I called you 'undefined' before. I understa…"
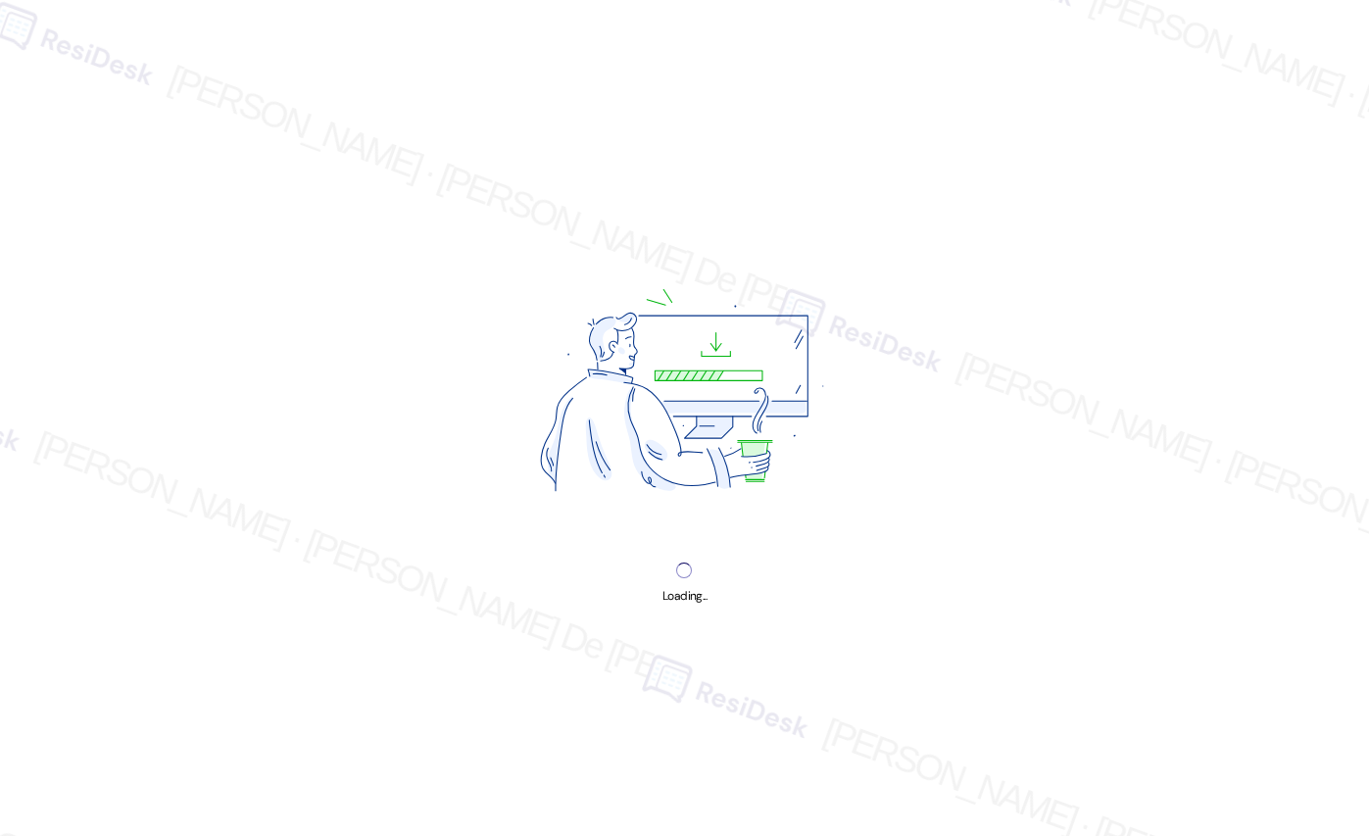
select select "English"
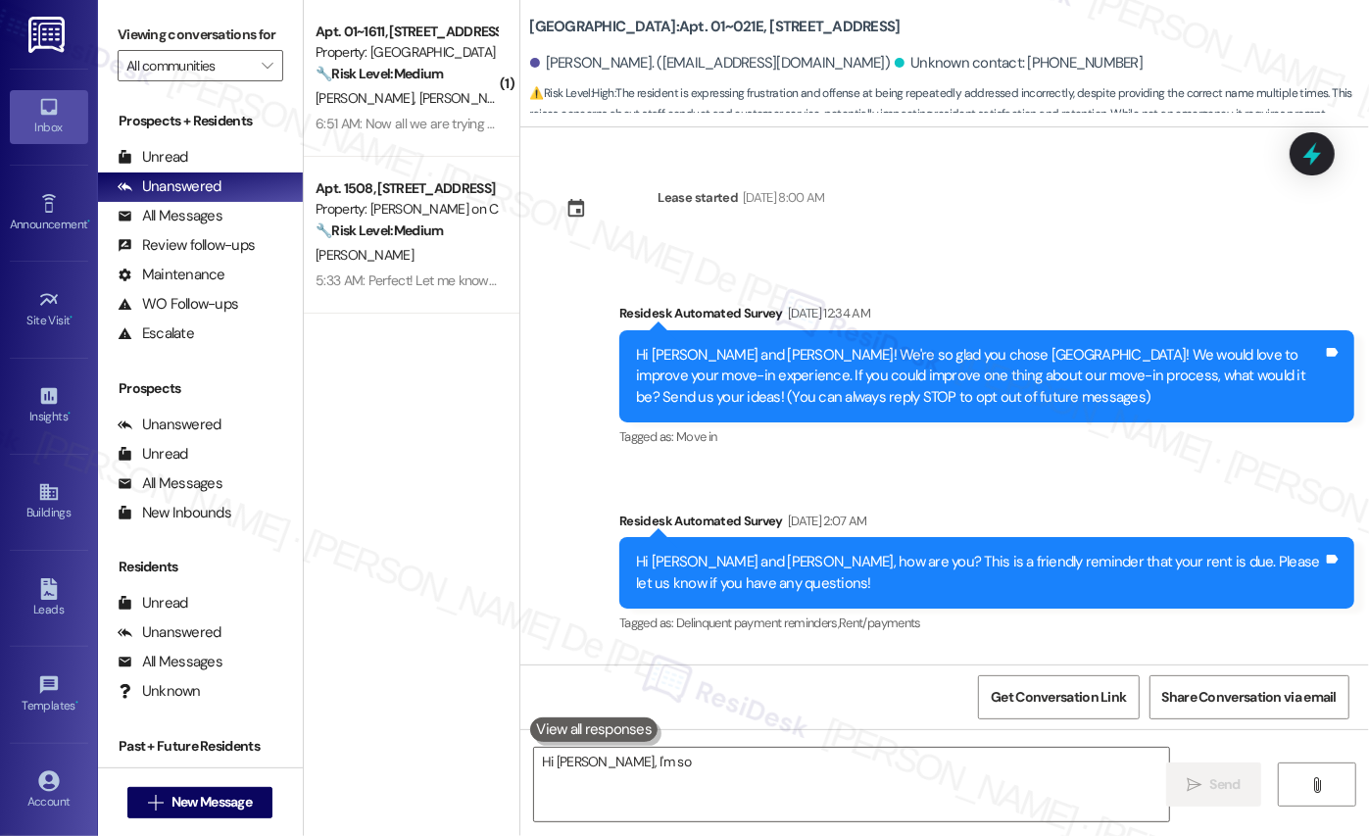
scroll to position [3469, 0]
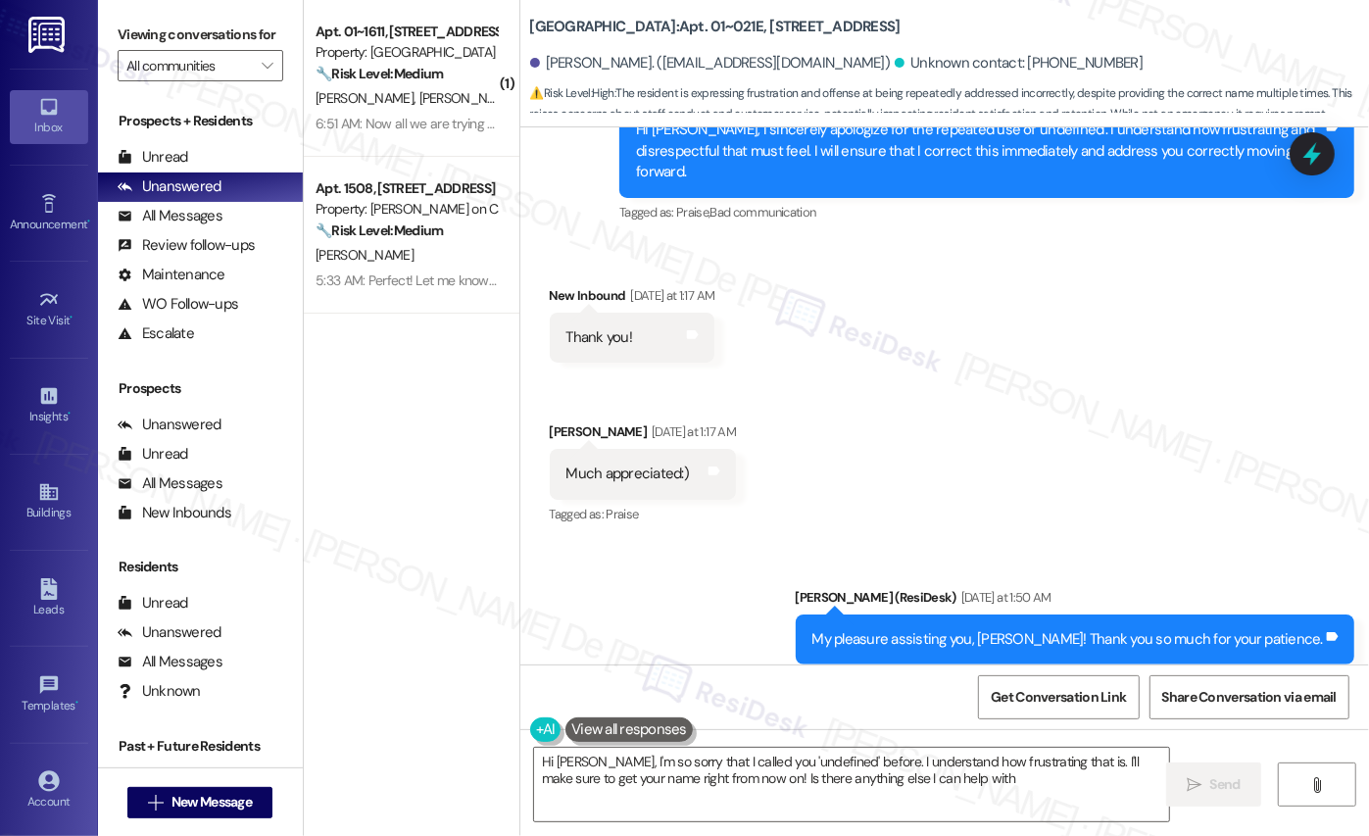
type textarea "Hi [PERSON_NAME], I'm so sorry that I called you 'undefined' before. I understa…"
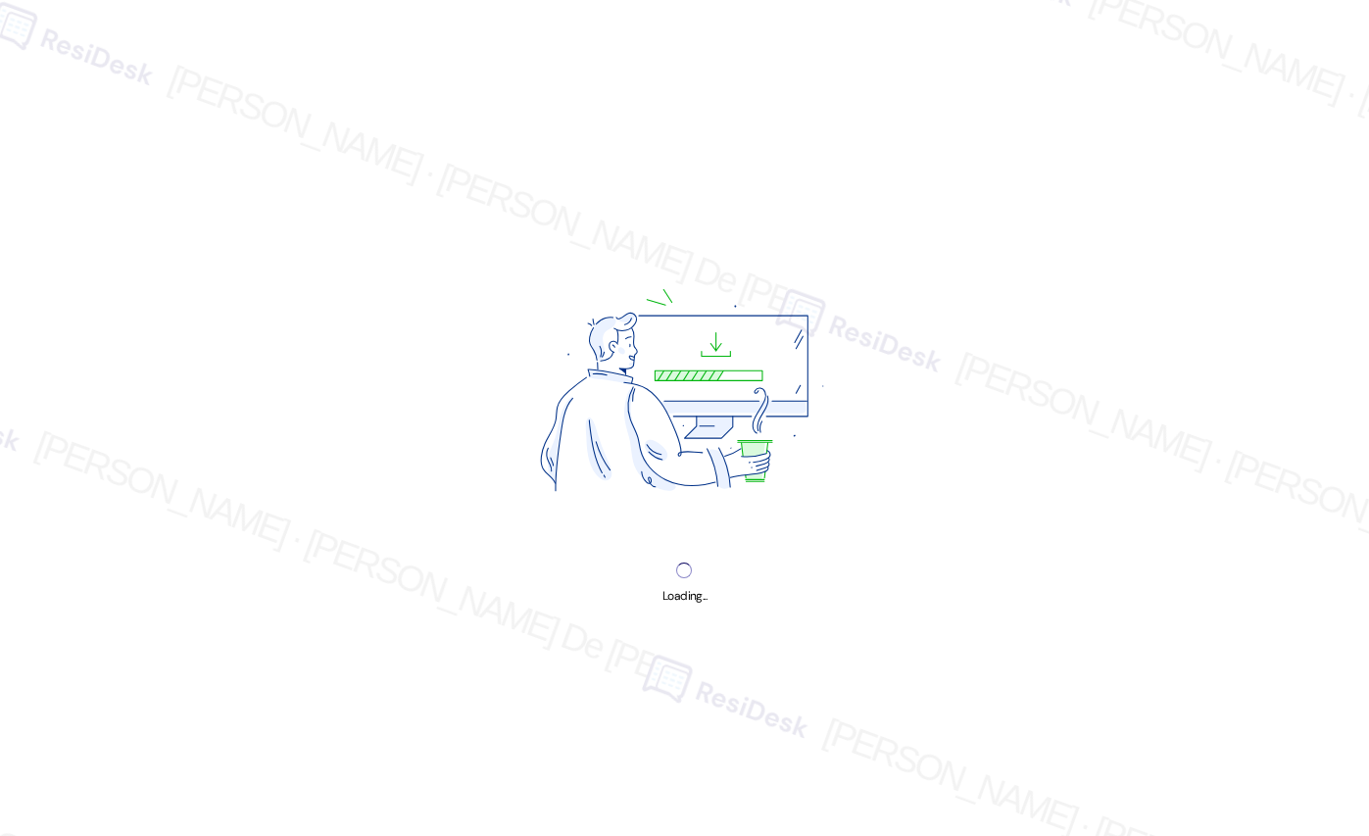
select select "English"
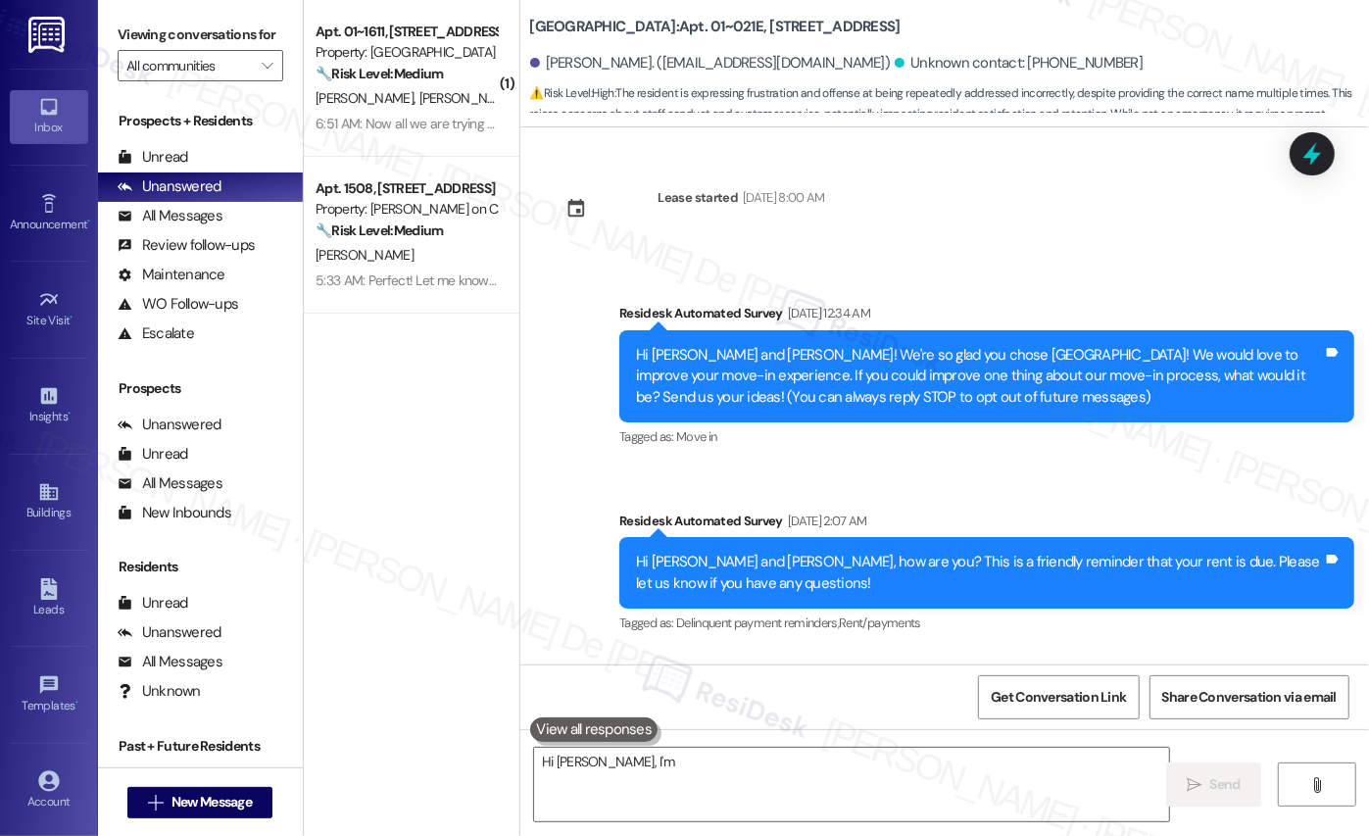
scroll to position [3469, 0]
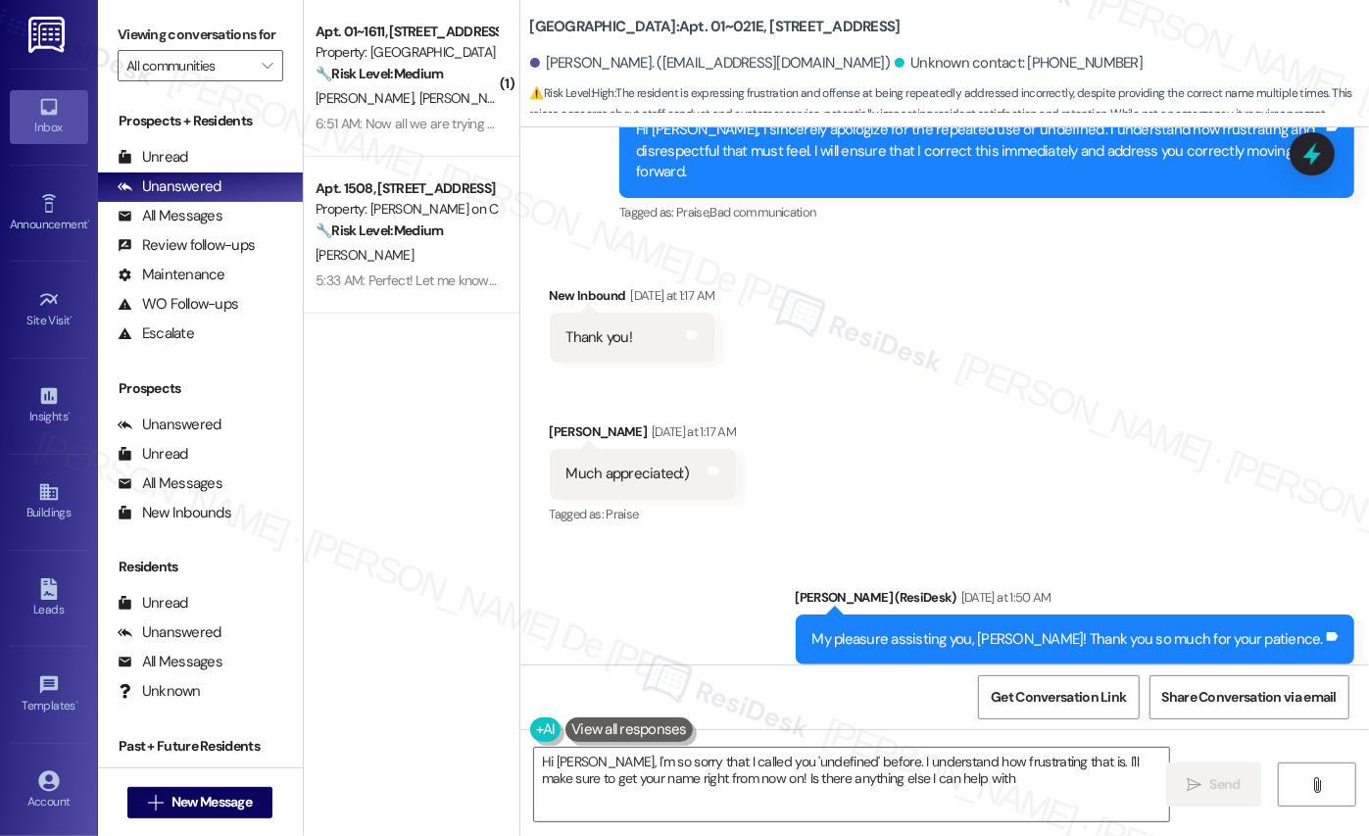
type textarea "Hi Angelie, I'm so sorry that I called you 'undefined' before. I understand how…"
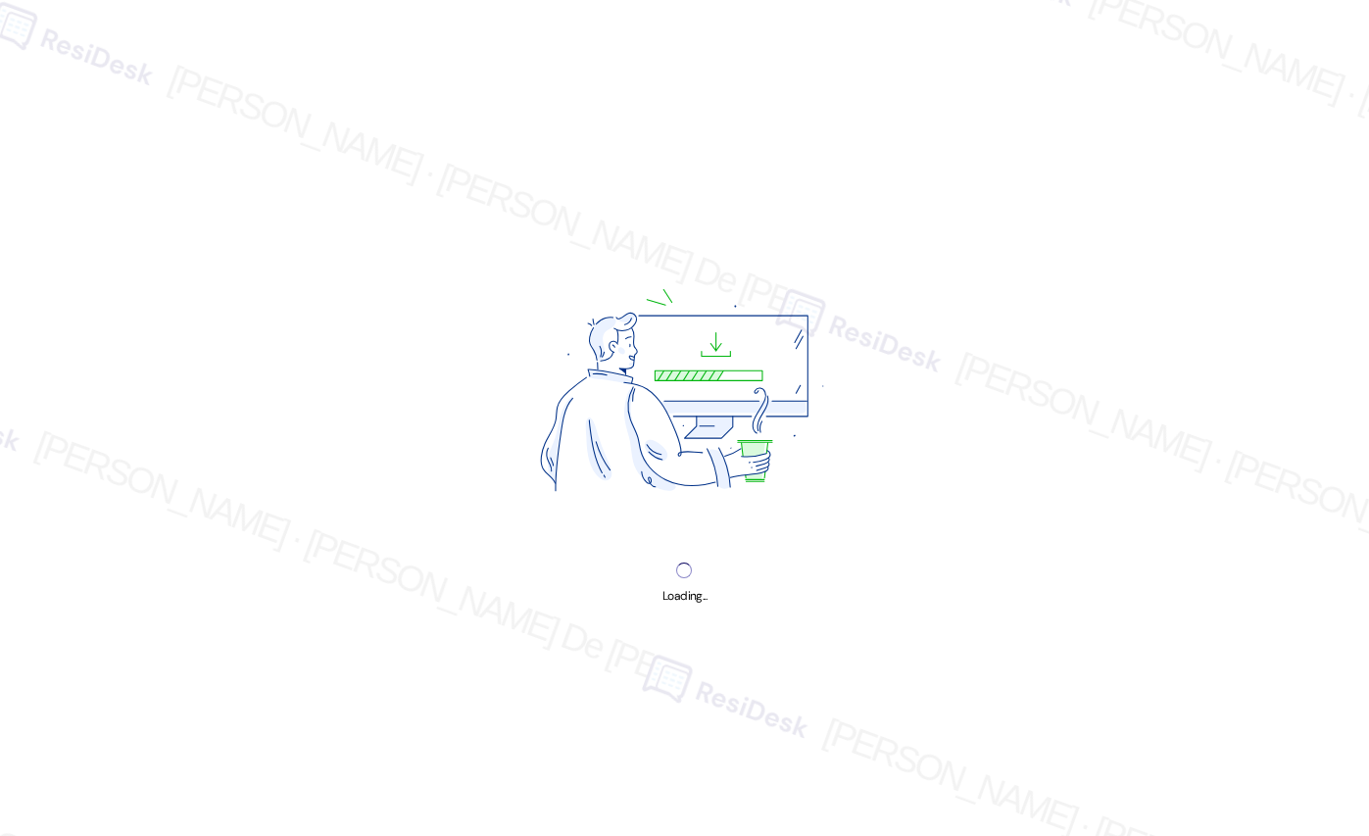
select select "English"
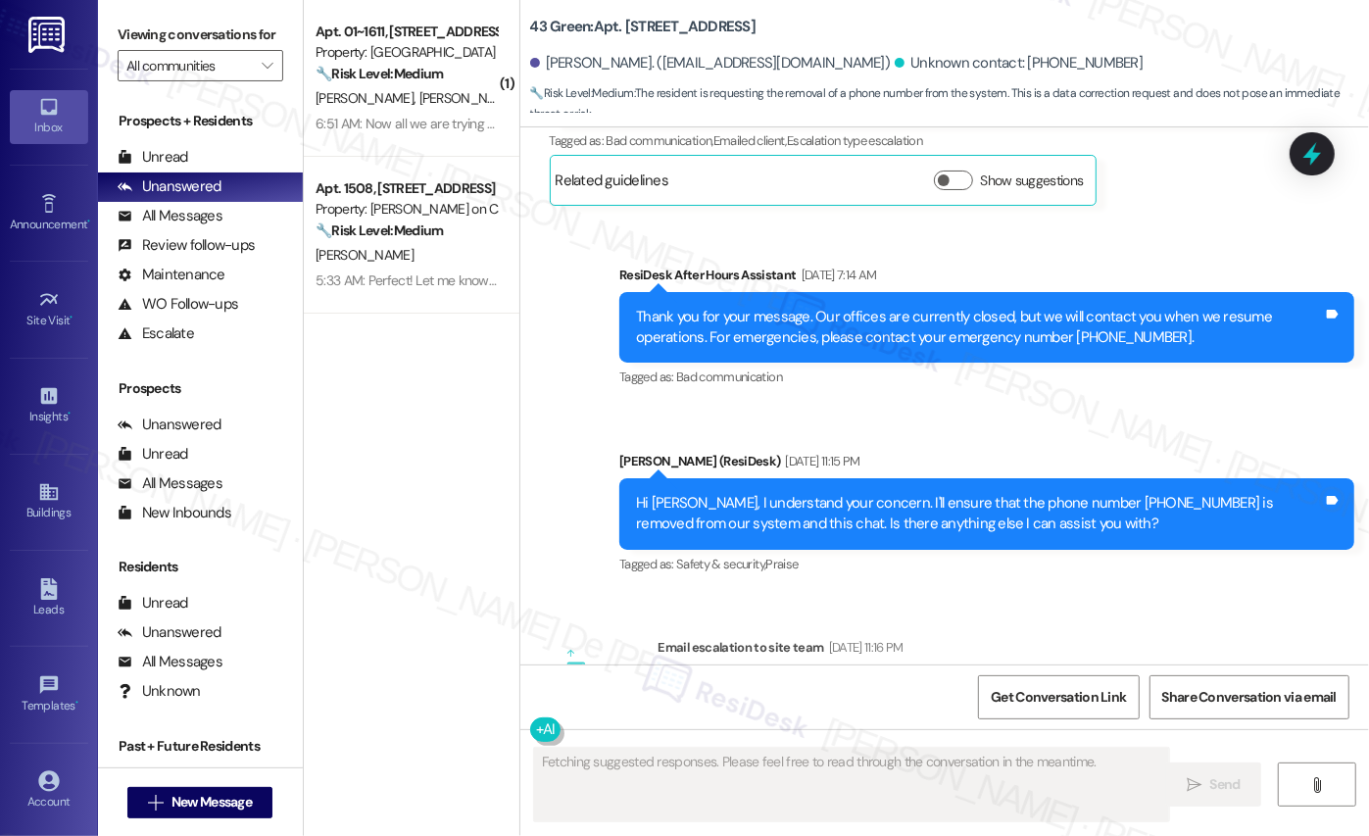
scroll to position [7716, 0]
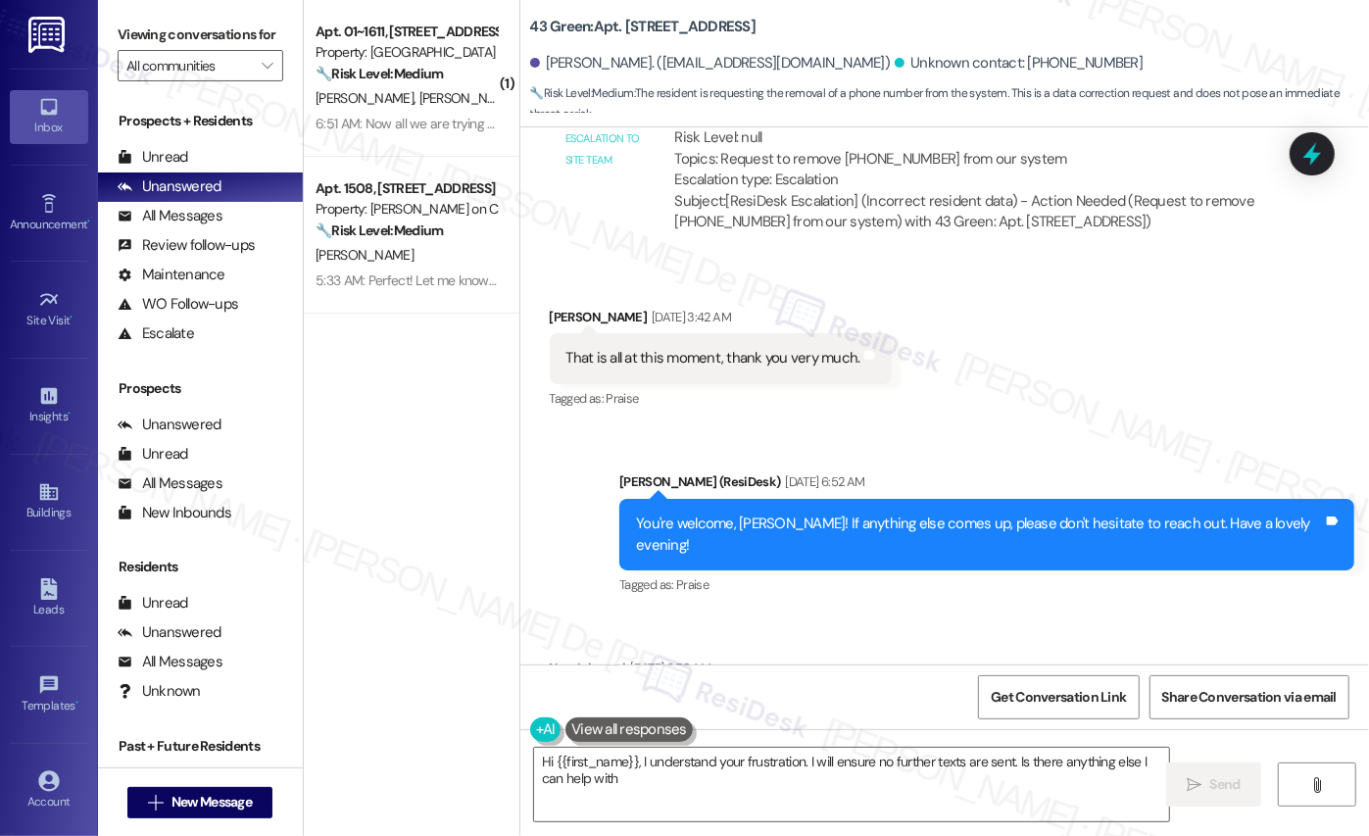
type textarea "Hi {{first_name}}, I understand your frustration. I will ensure no further text…"
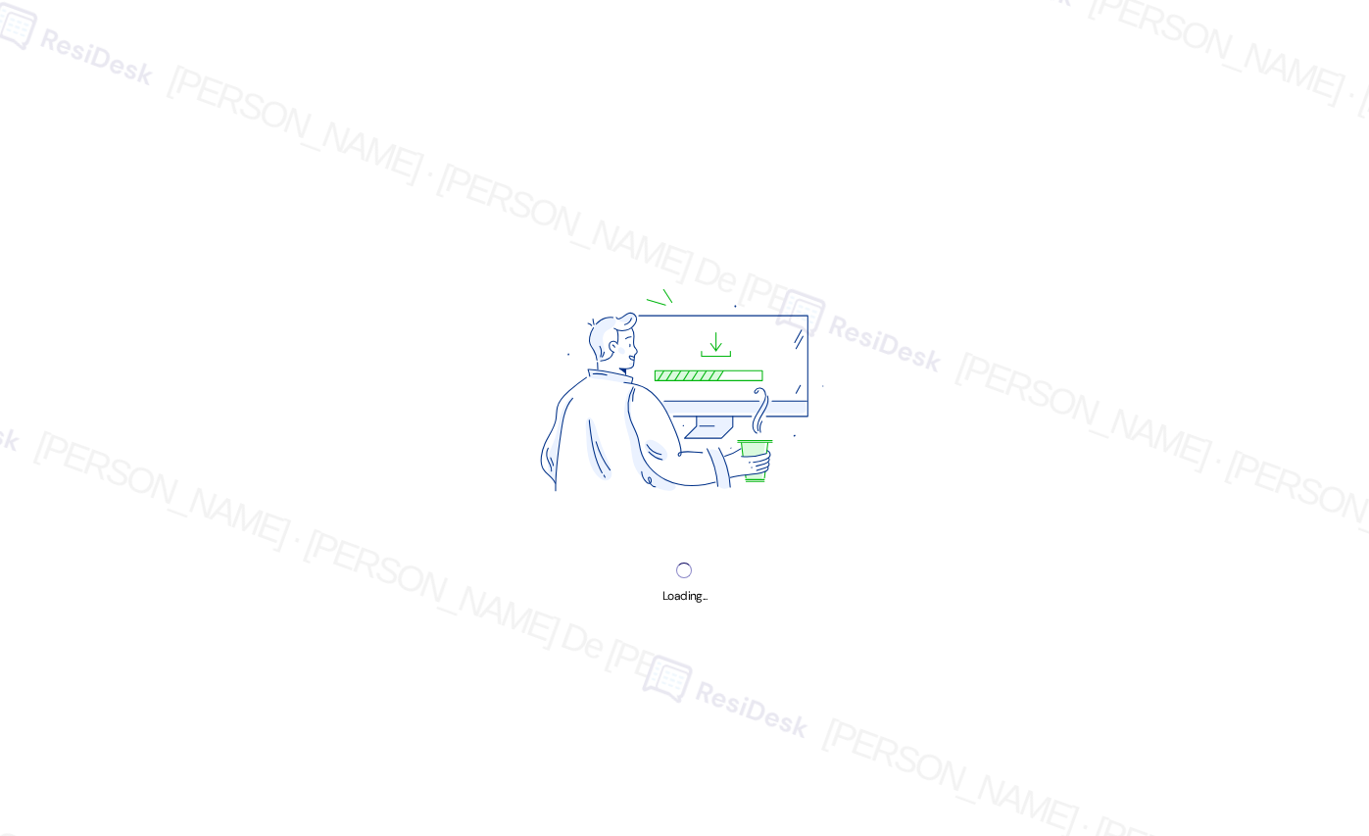
select select "English"
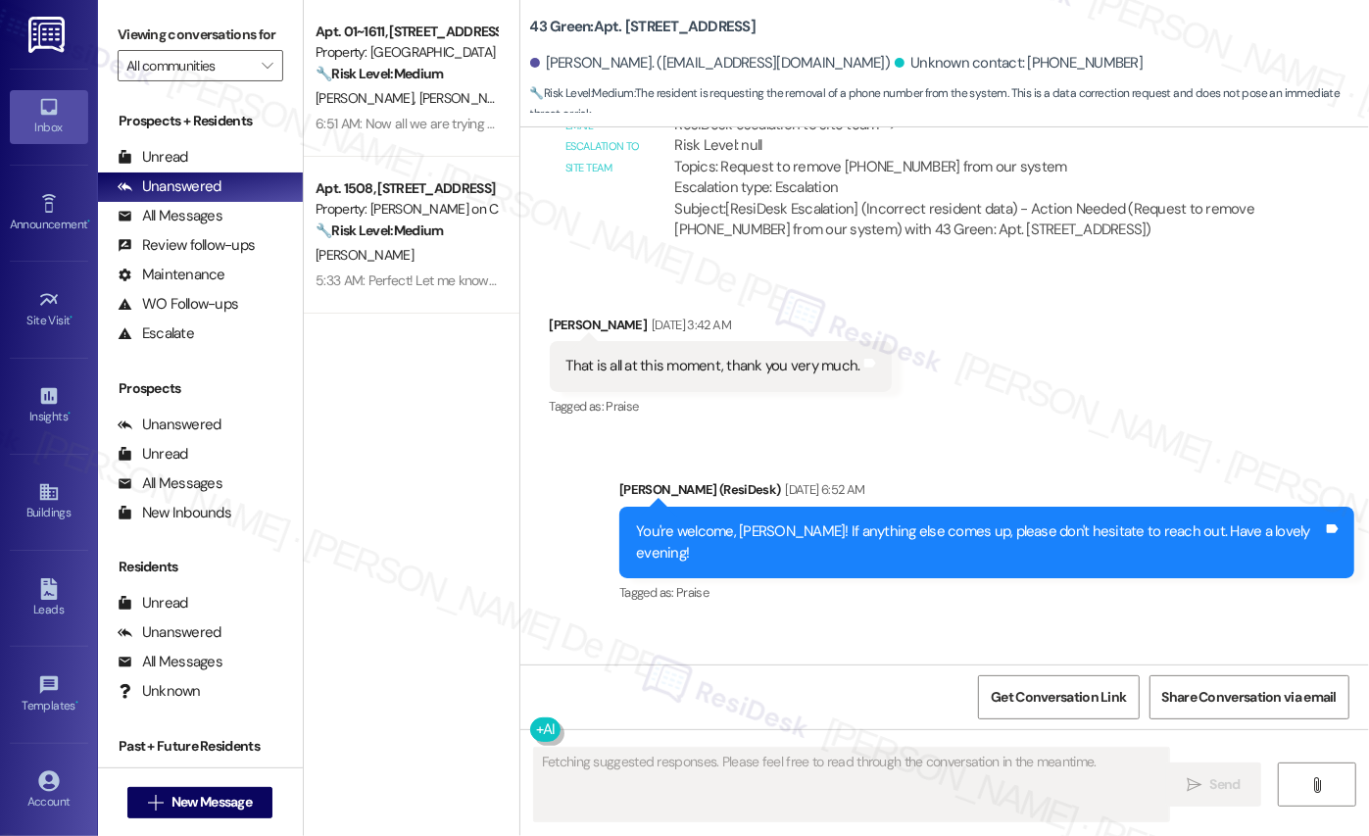
scroll to position [7716, 0]
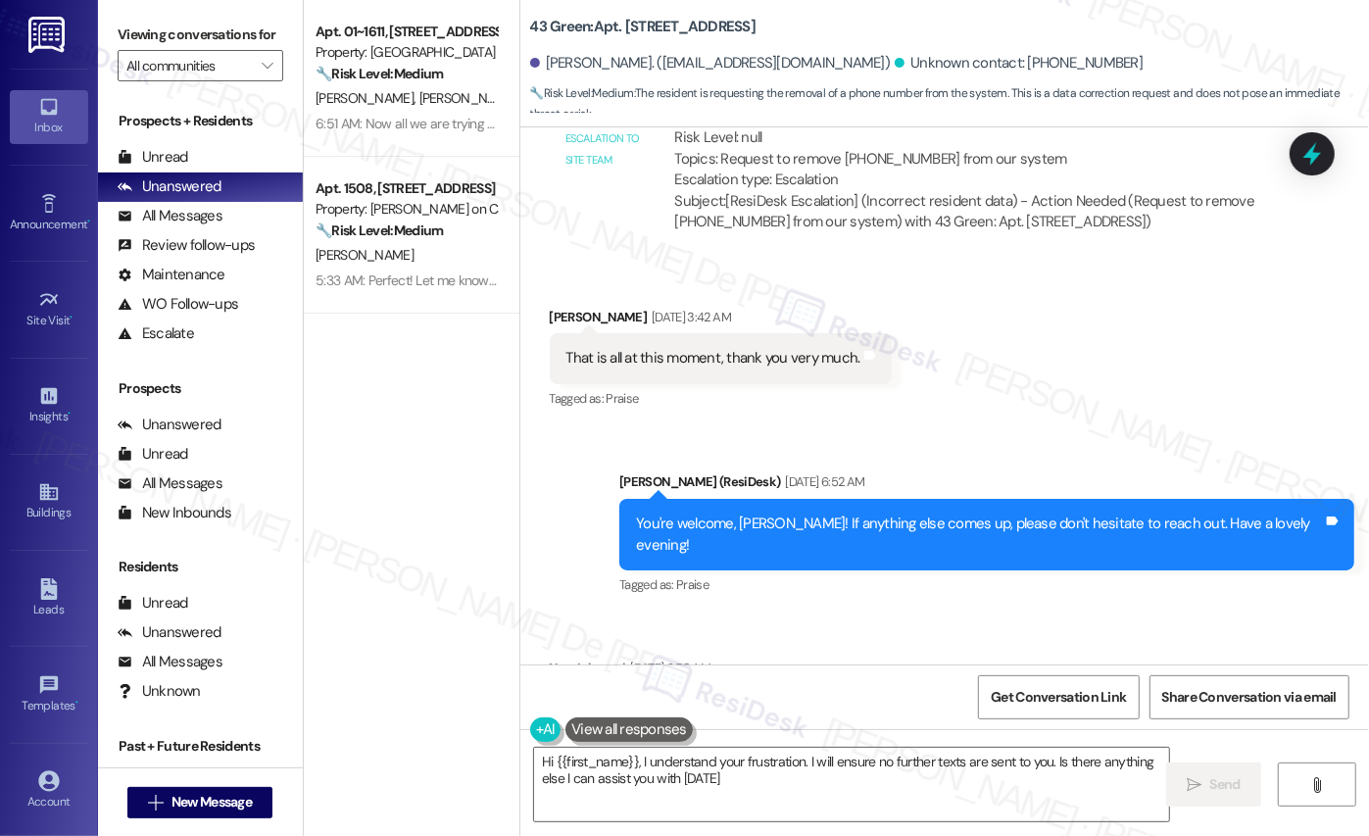
type textarea "Hi {{first_name}}, I understand your frustration. I will ensure no further text…"
click at [153, 167] on div "Unread (0)" at bounding box center [200, 157] width 205 height 29
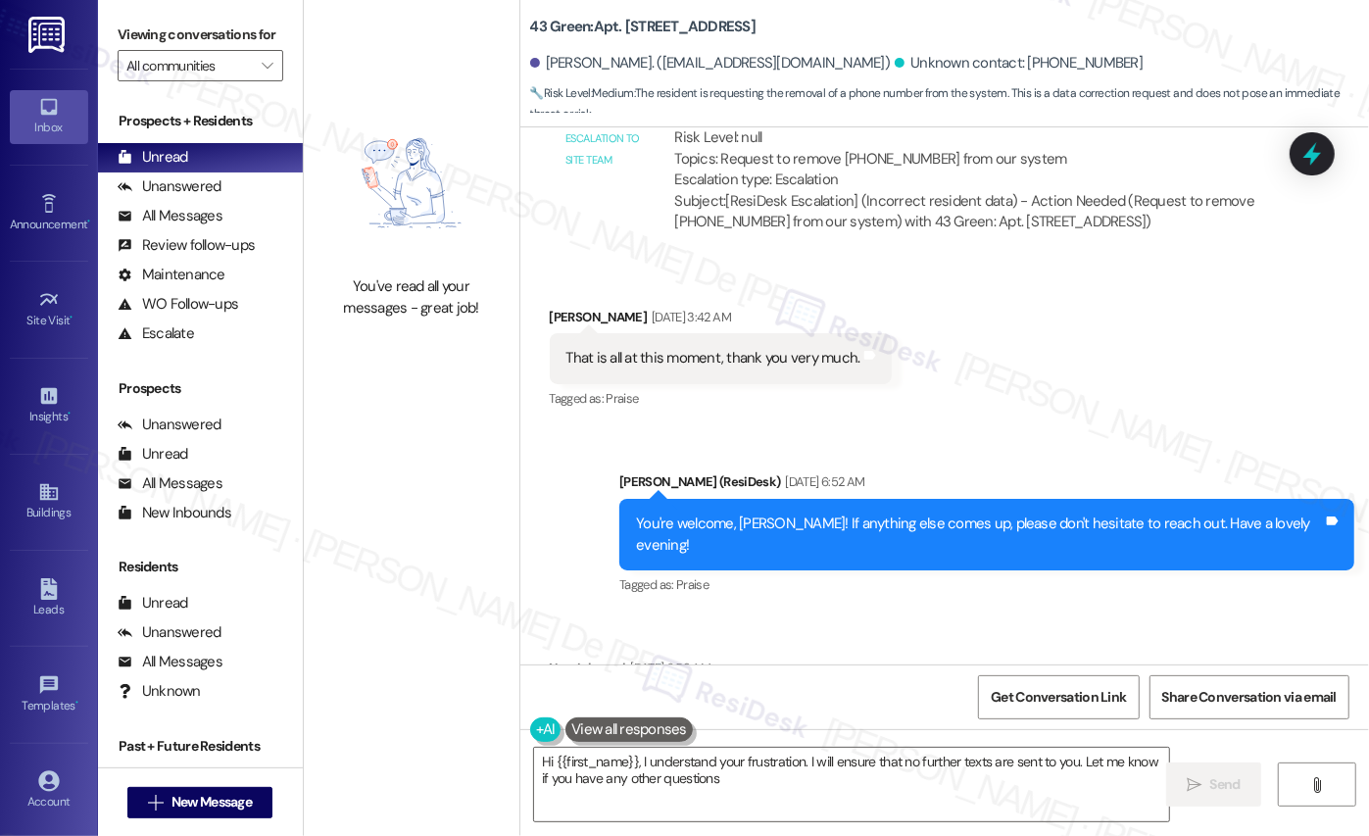
type textarea "Hi {{first_name}}, I understand your frustration. I will ensure that no further…"
